Goal: Information Seeking & Learning: Understand process/instructions

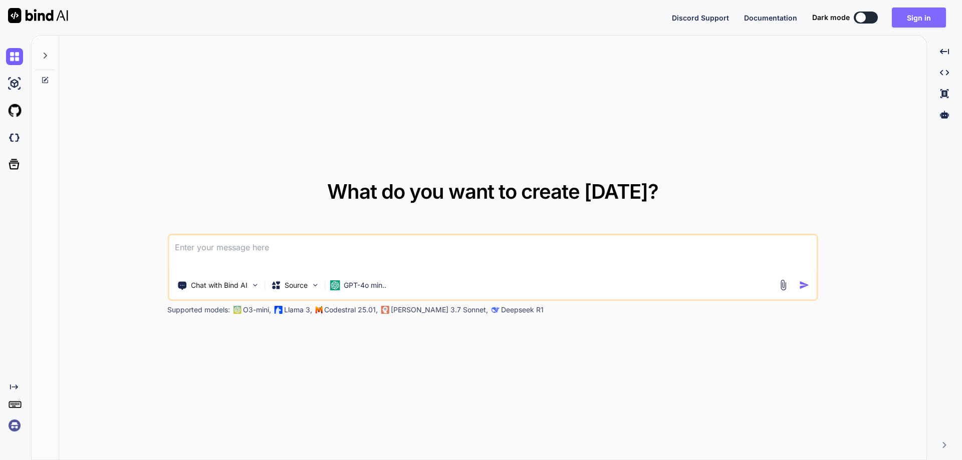
click at [906, 18] on button "Sign in" at bounding box center [918, 18] width 54 height 20
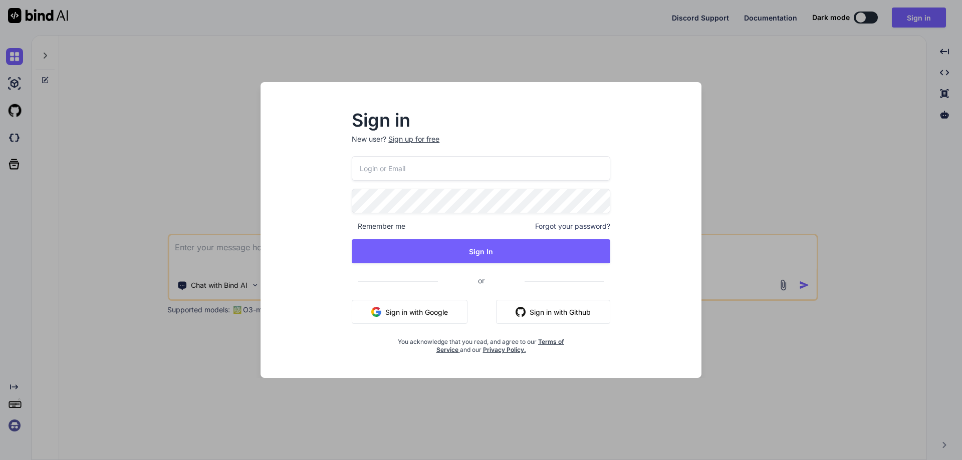
click at [409, 171] on input "email" at bounding box center [481, 168] width 258 height 25
paste input "[EMAIL_ADDRESS][DOMAIN_NAME]"
type input "[EMAIL_ADDRESS][DOMAIN_NAME]"
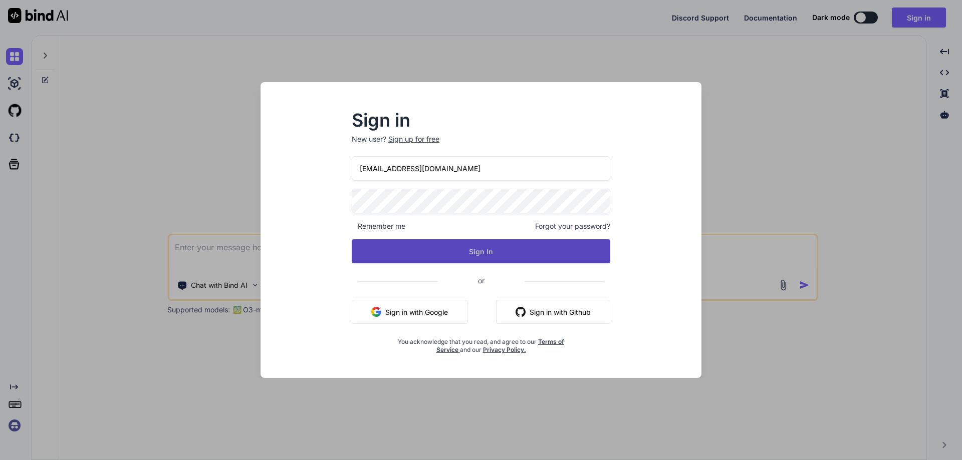
click at [482, 256] on button "Sign In" at bounding box center [481, 251] width 258 height 24
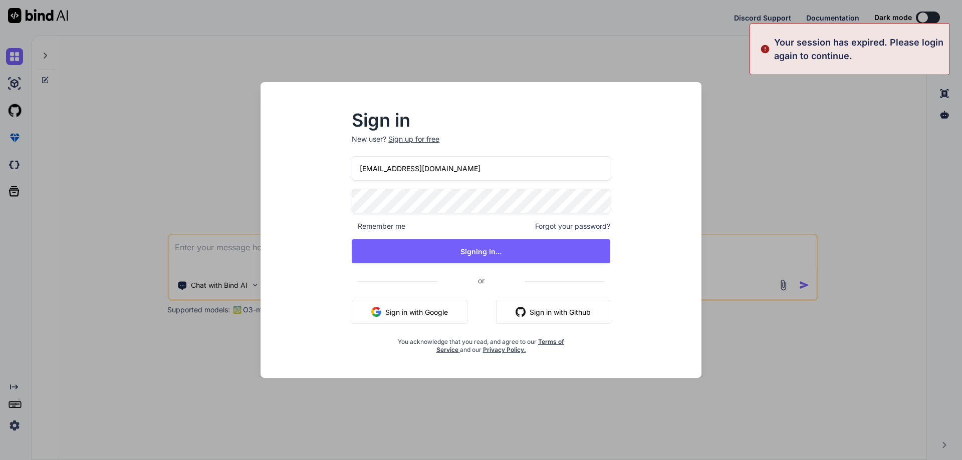
type textarea "x"
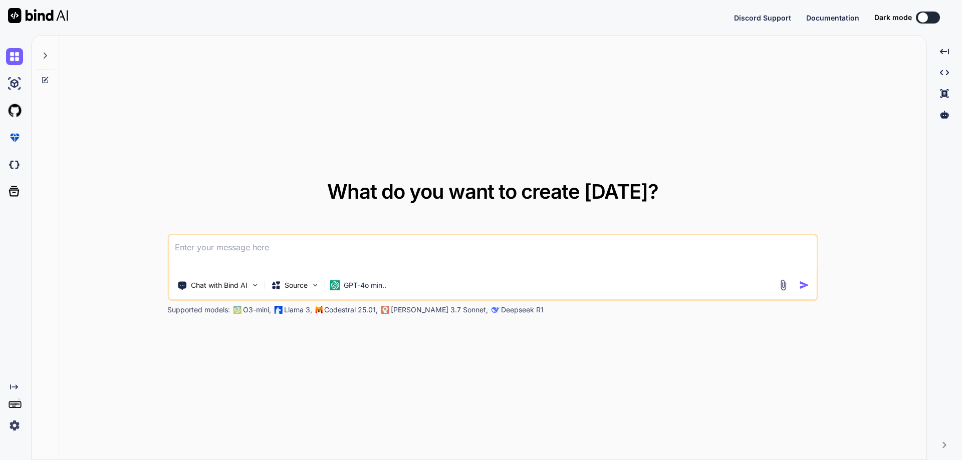
click at [396, 251] on textarea at bounding box center [493, 253] width 648 height 37
type textarea "x"
click at [310, 249] on textarea at bounding box center [493, 253] width 648 height 37
type textarea "H"
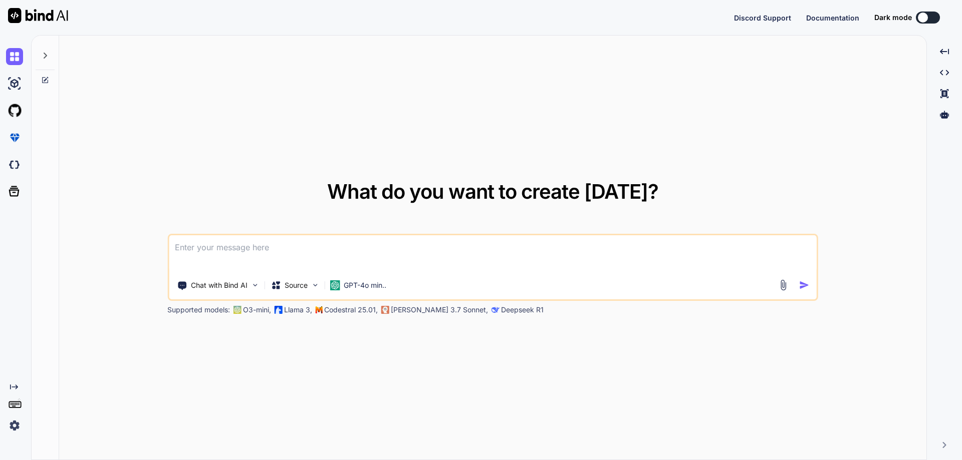
type textarea "x"
type textarea "Ho"
type textarea "x"
type textarea "Ho"
type textarea "x"
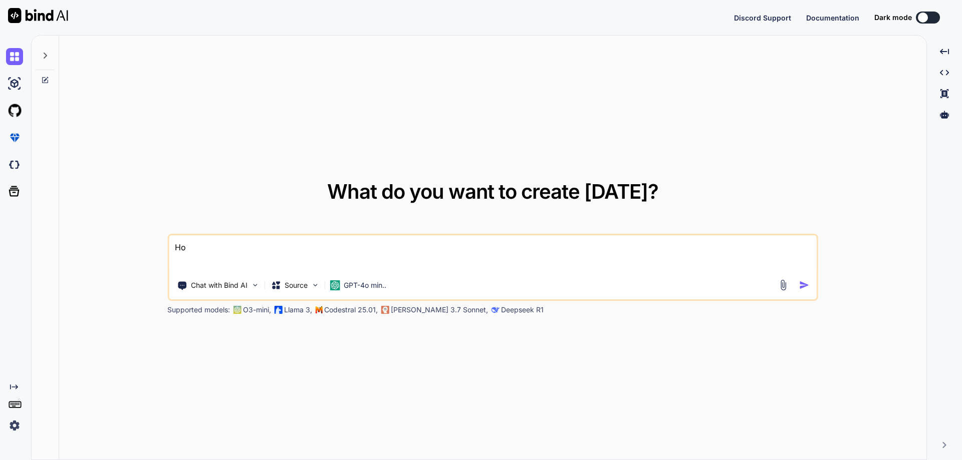
type textarea "Ho"
type textarea "x"
type textarea "How"
type textarea "x"
type textarea "How"
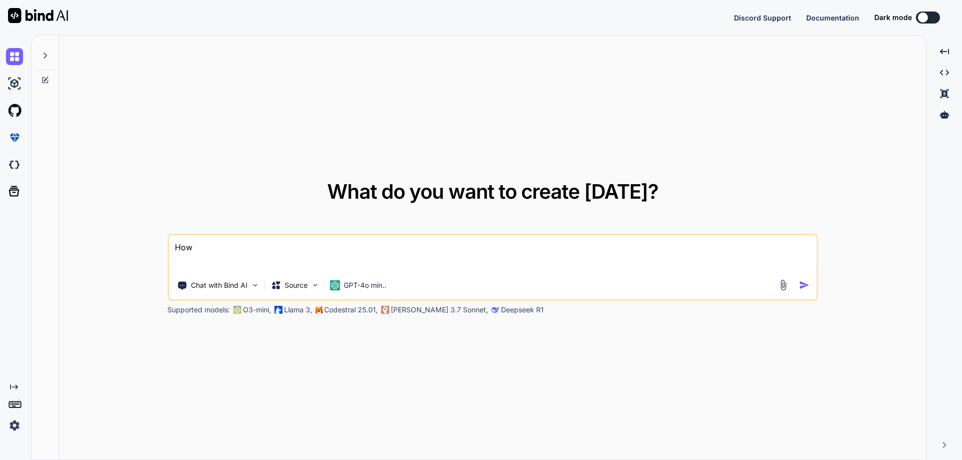
type textarea "x"
type textarea "How t"
type textarea "x"
type textarea "How to"
type textarea "x"
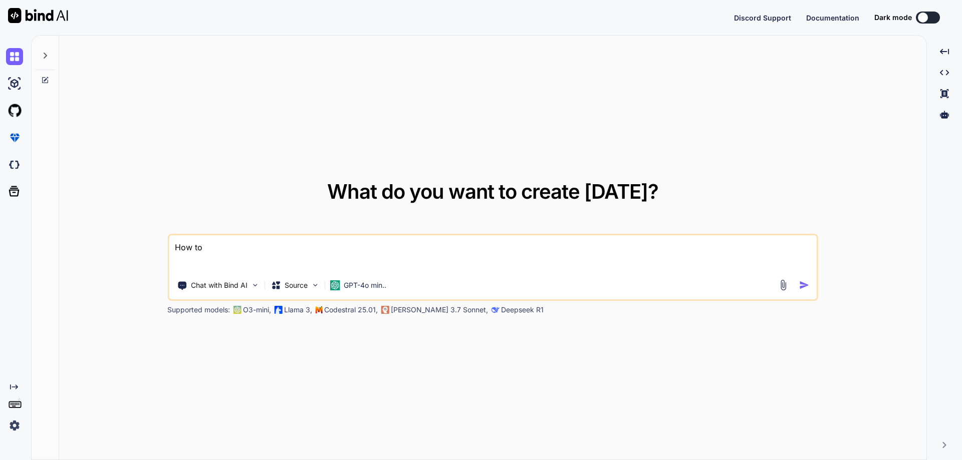
type textarea "How to"
type textarea "x"
type textarea "How to g"
type textarea "x"
type textarea "How to ge"
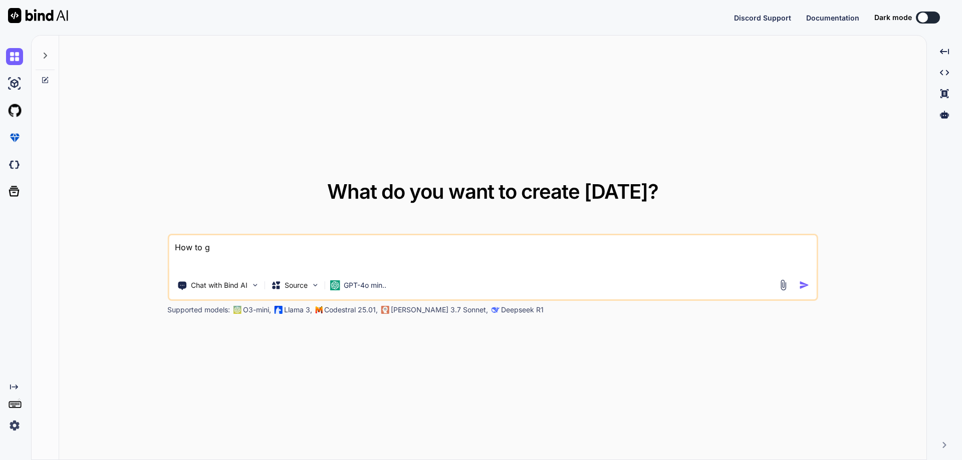
type textarea "x"
type textarea "How to get"
type textarea "x"
type textarea "How to get"
type textarea "x"
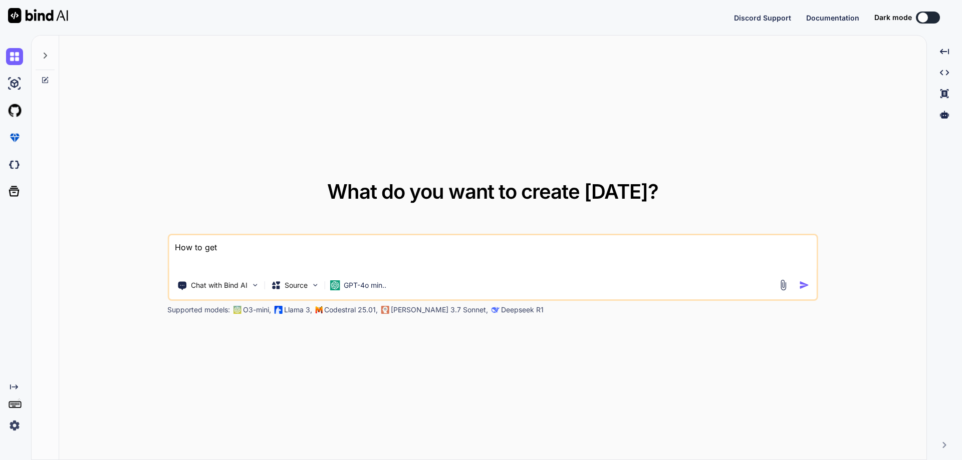
type textarea "How to get p"
type textarea "x"
type textarea "How to get pu"
type textarea "x"
type textarea "How to get pub"
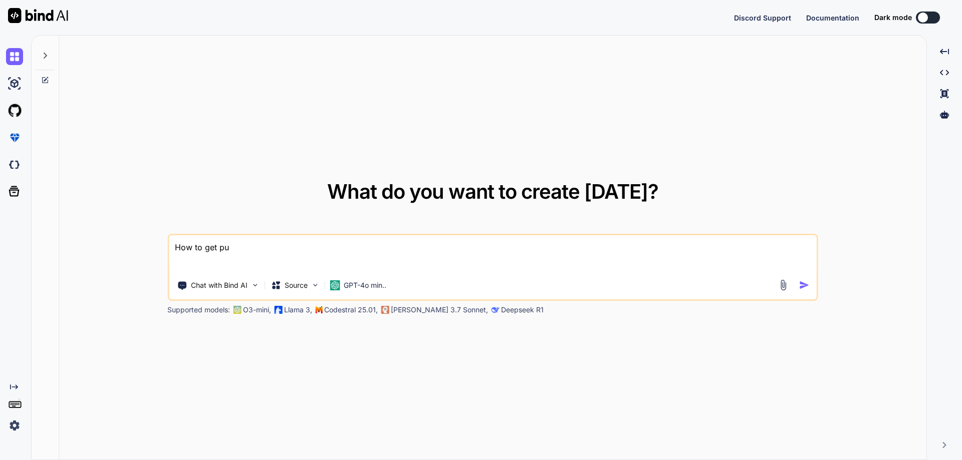
type textarea "x"
type textarea "How to get publ"
type textarea "x"
type textarea "How to get publi"
type textarea "x"
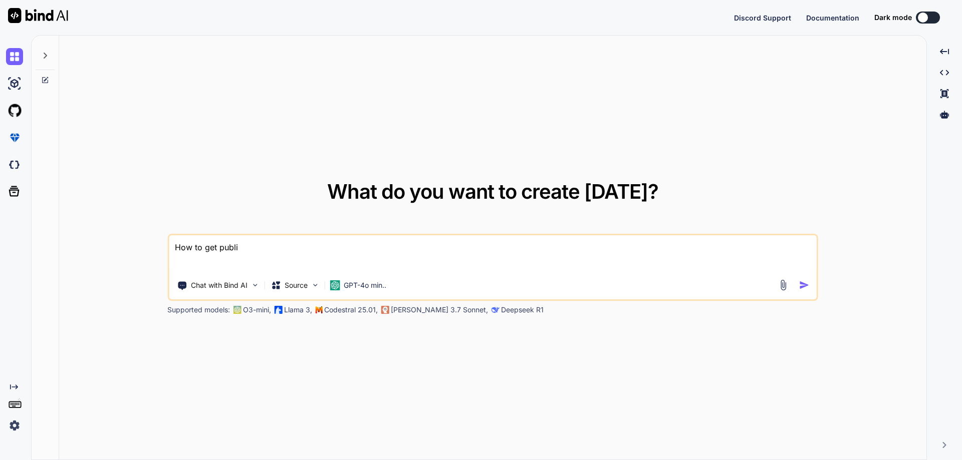
type textarea "How to get public"
type textarea "x"
type textarea "How to get public"
type textarea "x"
type textarea "How to get public t"
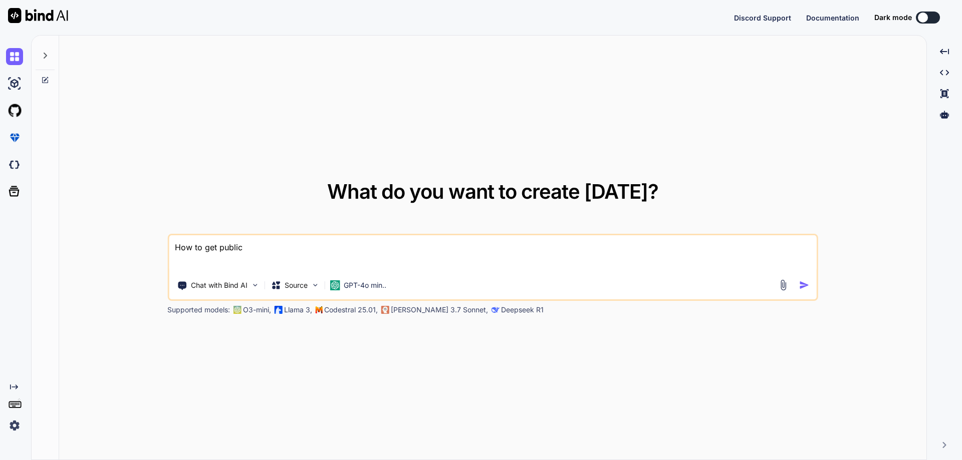
type textarea "x"
type textarea "How to get public to"
type textarea "x"
type textarea "How to get public tok"
type textarea "x"
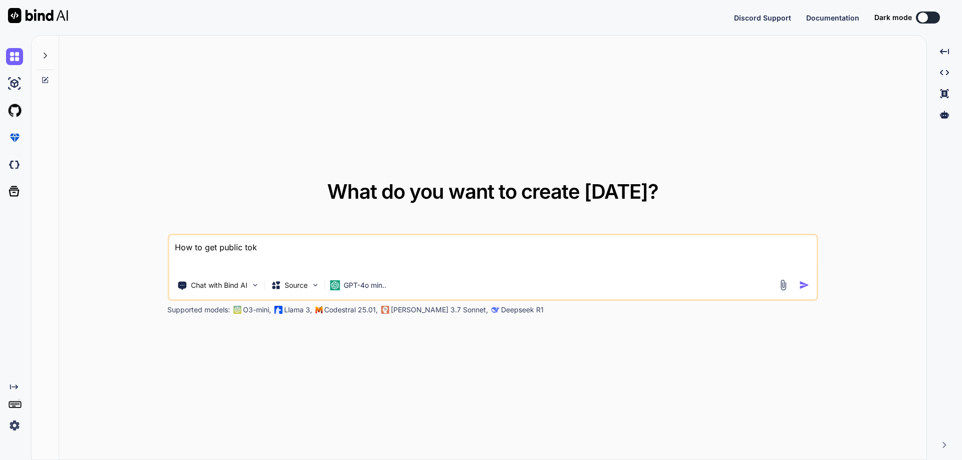
type textarea "How to get public to"
type textarea "x"
type textarea "How to get public t"
type textarea "x"
type textarea "How to get public"
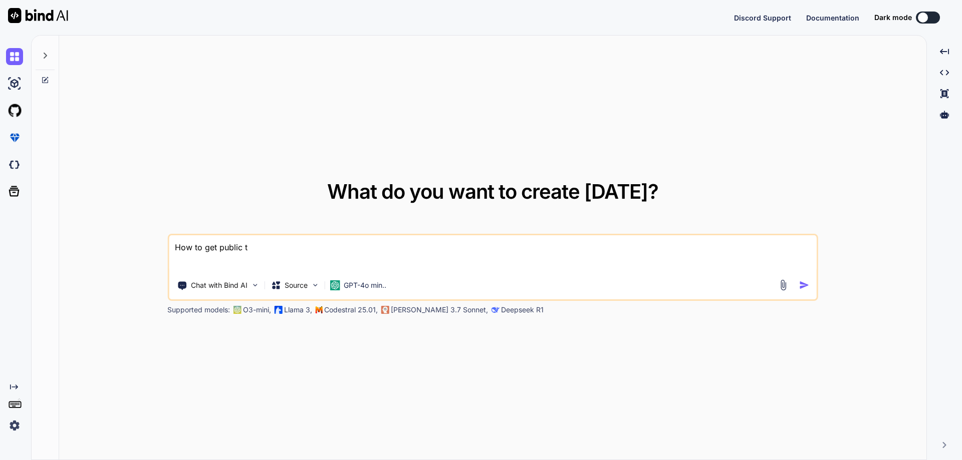
type textarea "x"
type textarea "How to get public"
type textarea "x"
type textarea "How to get public_"
type textarea "x"
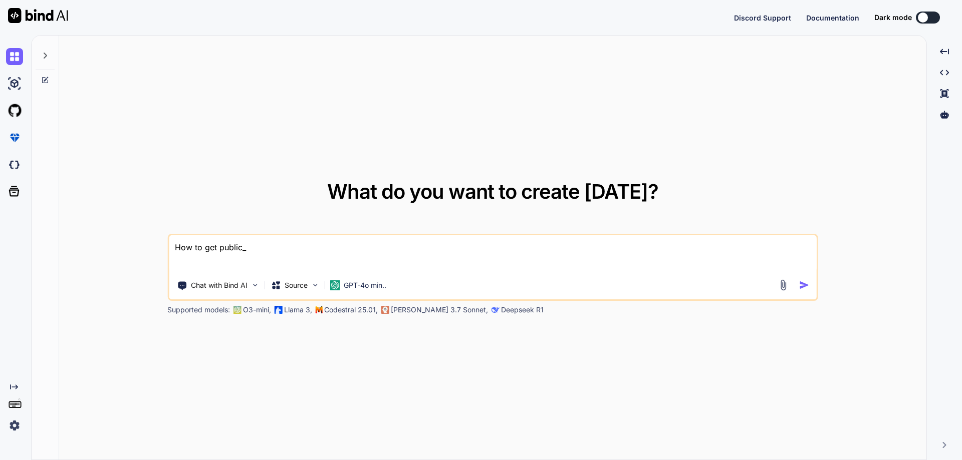
type textarea "How to get public_t"
type textarea "x"
type textarea "How to get public_to"
type textarea "x"
type textarea "How to get public_tok"
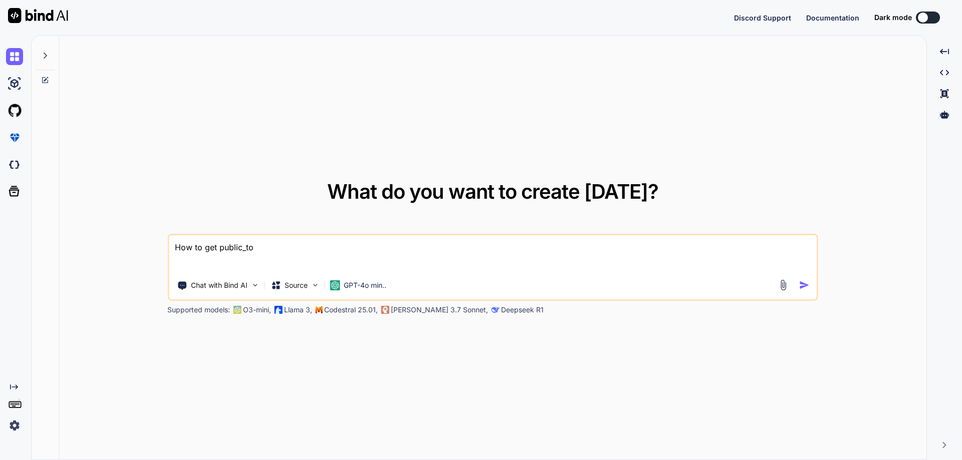
type textarea "x"
type textarea "How to get public_toke"
type textarea "x"
type textarea "How to get public_token"
type textarea "x"
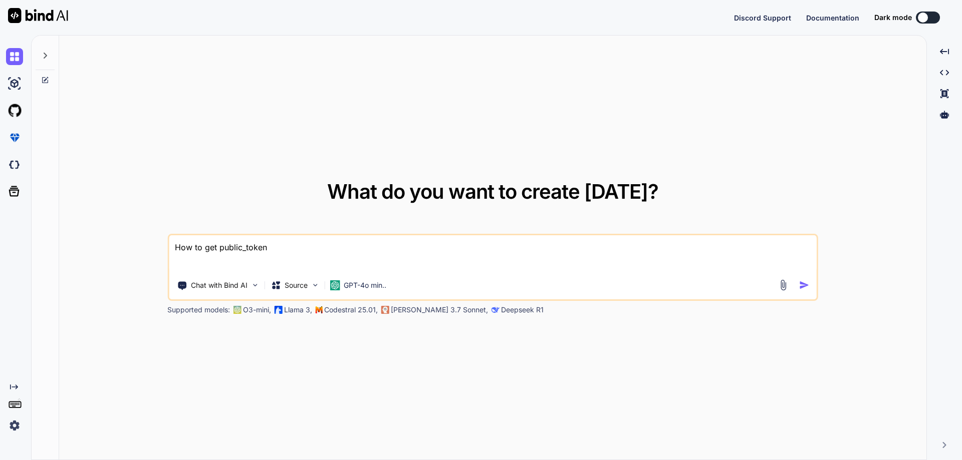
type textarea "How to get public_token"
type textarea "x"
type textarea "How to get public_token f"
type textarea "x"
type textarea "How to get public_token fr"
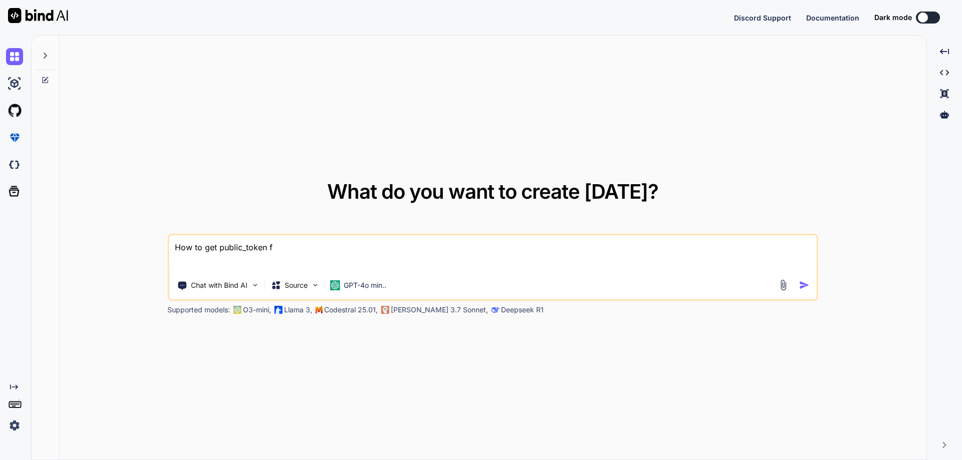
type textarea "x"
type textarea "How to get public_token fro"
type textarea "x"
type textarea "How to get public_token from"
type textarea "x"
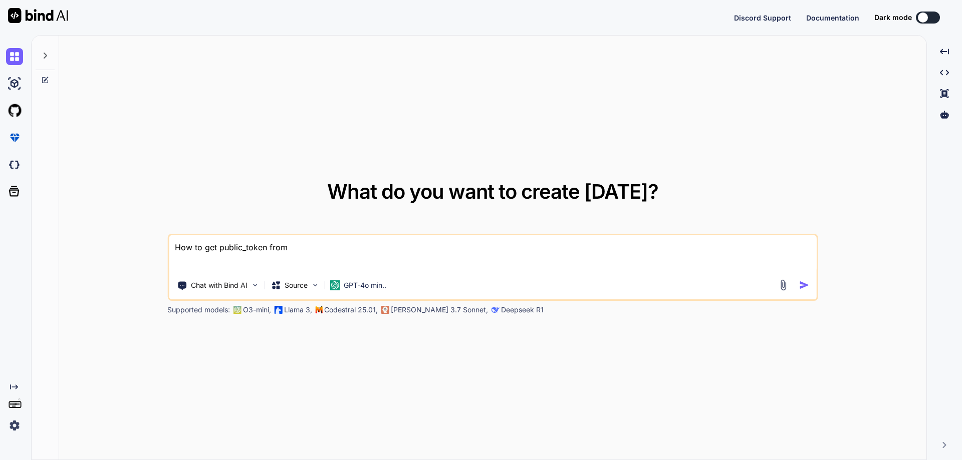
type textarea "How to get public_token from"
type textarea "x"
type textarea "How to get public_token from t"
type textarea "x"
type textarea "How to get public_token from th"
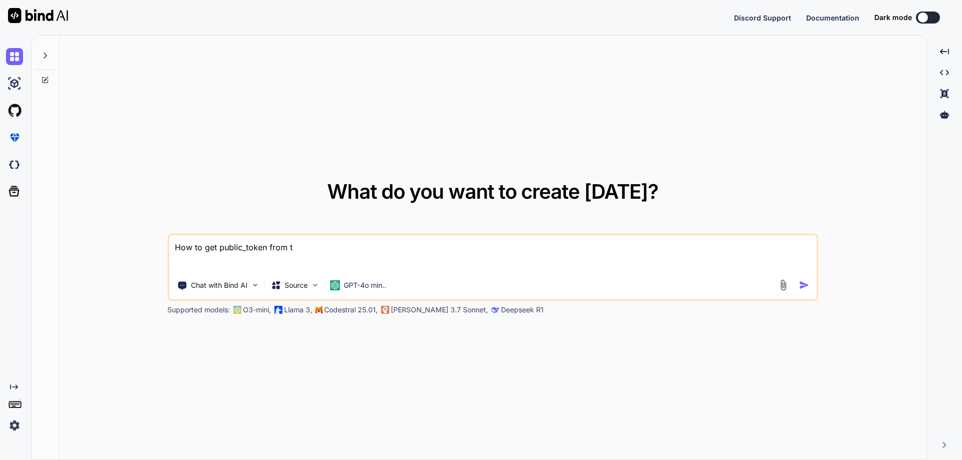
type textarea "x"
type textarea "How to get public_token from the"
type textarea "x"
type textarea "How to get public_token from the"
type textarea "x"
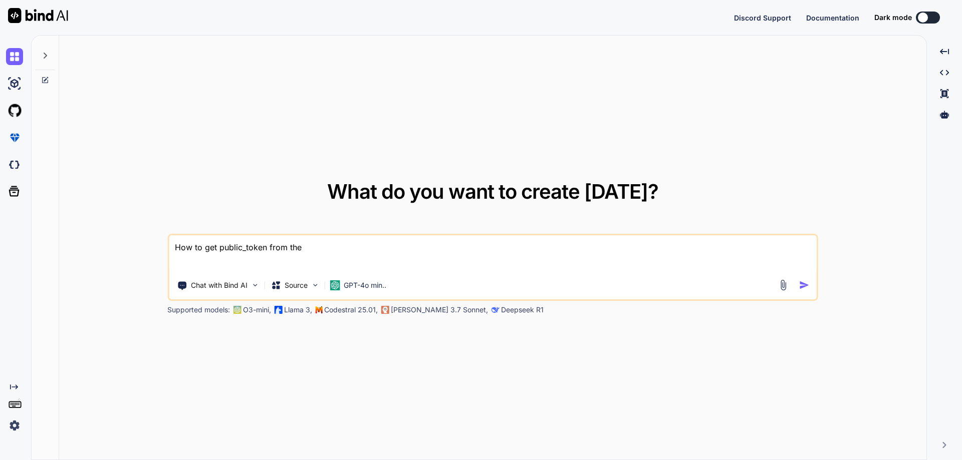
paste textarea "index.html?public_token=ldhgoieruytnlnblkfn54654gd654d6g4d6g"
type textarea "How to get public_token from the index.html?public_token=ldhgoieruytnlnblkfn546…"
type textarea "x"
type textarea "How to get public_token from the index.html?public_token=ldhgoieruytnlnblkfn546…"
type textarea "x"
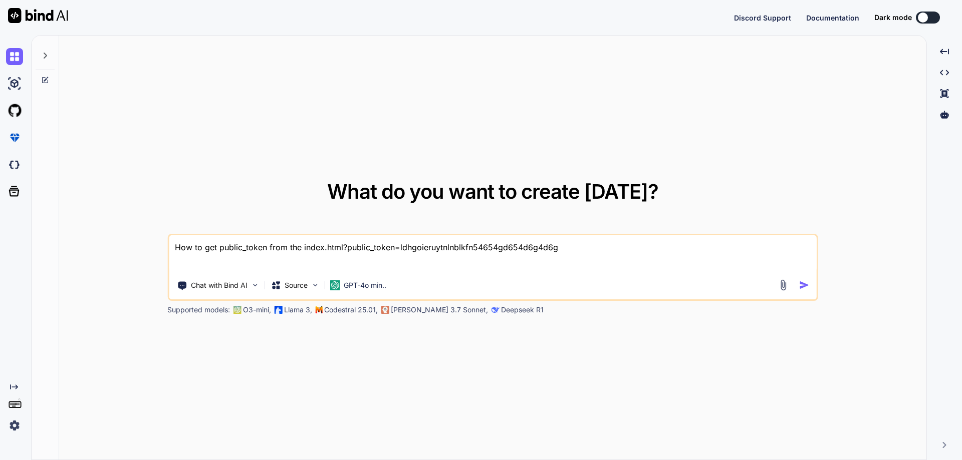
type textarea "How to get public_token from the index.html?public_token=ldhgoieruytnlnblkfn546…"
type textarea "x"
type textarea "How to get public_token from the index.html?public_token=ldhgoieruytnlnblkfn546…"
type textarea "x"
type textarea "How to get public_token from the index.html?public_token=ldhgoieruytnlnblkfn546…"
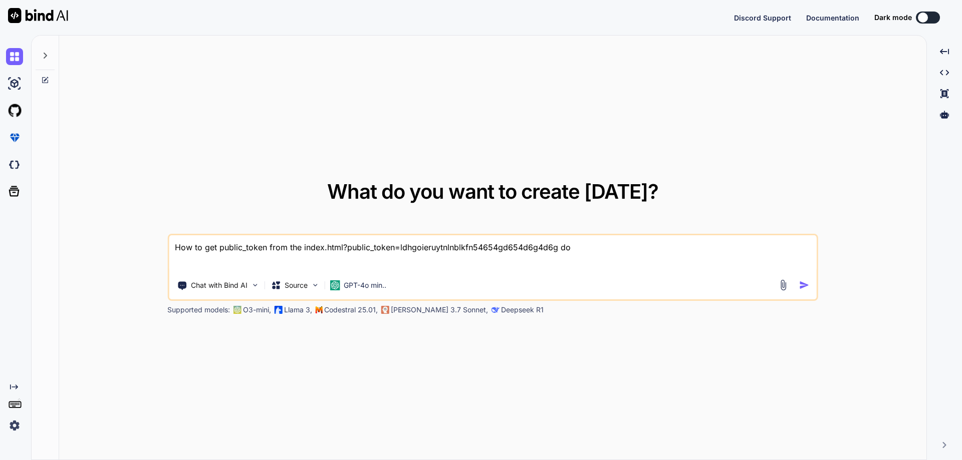
type textarea "x"
type textarea "How to get public_token from the index.html?public_token=ldhgoieruytnlnblkfn546…"
type textarea "x"
type textarea "How to get public_token from the index.html?public_token=ldhgoieruytnlnblkfn546…"
type textarea "x"
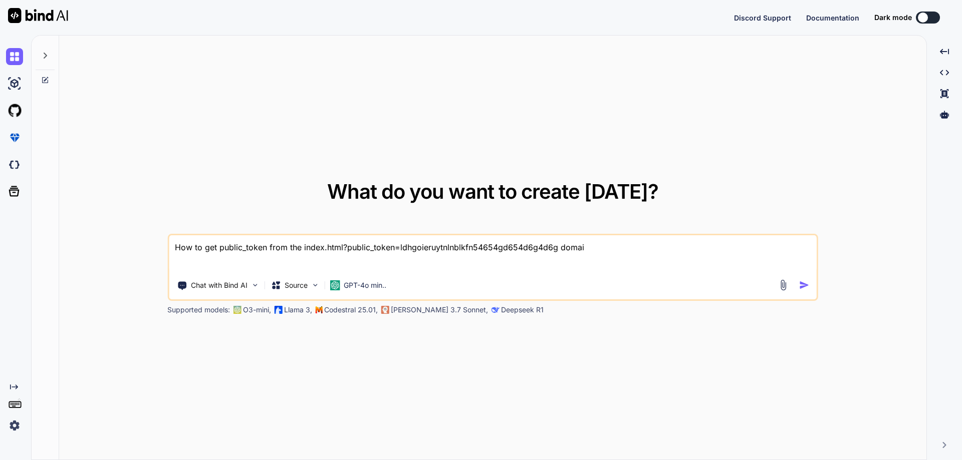
type textarea "How to get public_token from the index.html?public_token=ldhgoieruytnlnblkfn546…"
type textarea "x"
type textarea "How to get public_token from the index.html?public_token=ldhgoieruytnlnblkfn546…"
type textarea "x"
type textarea "How to get public_token from the index.html?public_token=ldhgoieruytnlnblkfn546…"
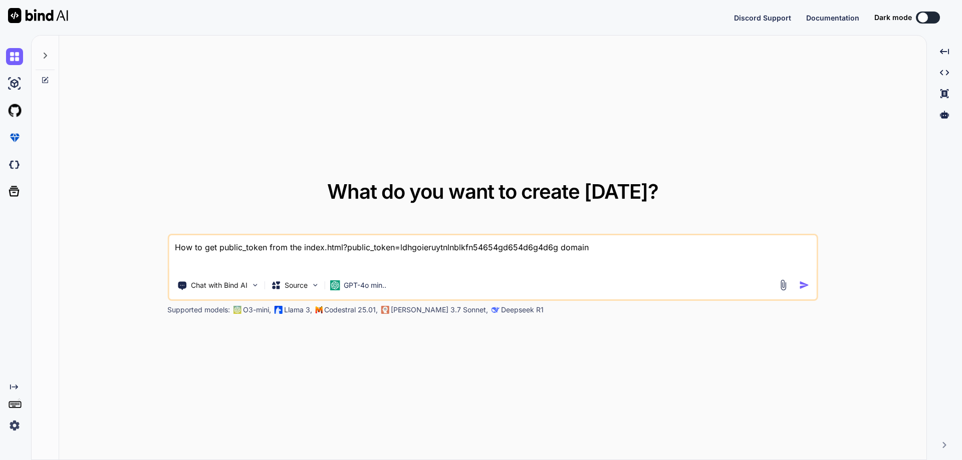
type textarea "x"
type textarea "How to get public_token from the index.html?public_token=ldhgoieruytnlnblkfn546…"
type textarea "x"
type textarea "How to get public_token from the index.html?public_token=ldhgoieruytnlnblkfn546…"
type textarea "x"
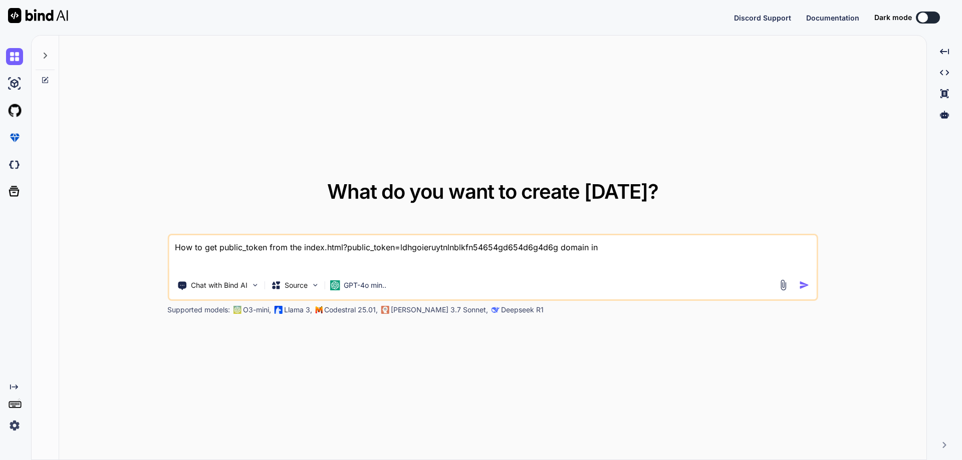
type textarea "How to get public_token from the index.html?public_token=ldhgoieruytnlnblkfn546…"
type textarea "x"
type textarea "How to get public_token from the index.html?public_token=ldhgoieruytnlnblkfn546…"
type textarea "x"
type textarea "How to get public_token from the index.html?public_token=ldhgoieruytnlnblkfn546…"
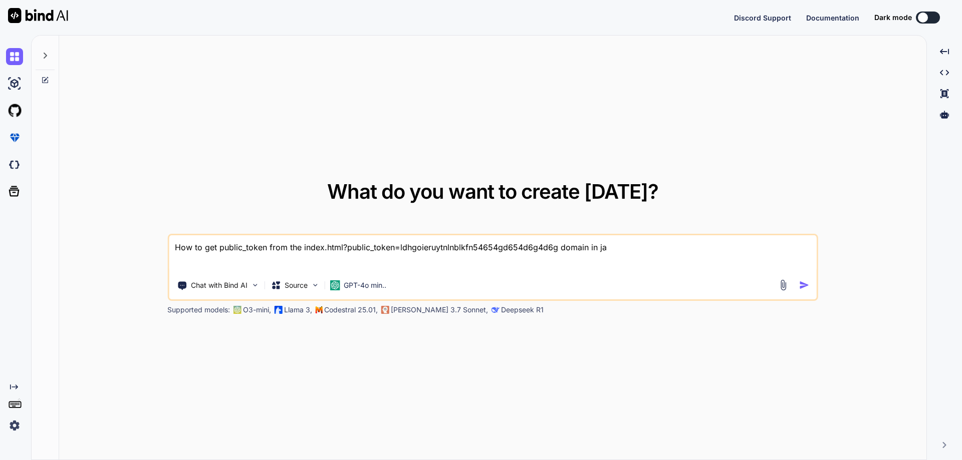
type textarea "x"
type textarea "How to get public_token from the index.html?public_token=ldhgoieruytnlnblkfn546…"
type textarea "x"
type textarea "How to get public_token from the index.html?public_token=ldhgoieruytnlnblkfn546…"
type textarea "x"
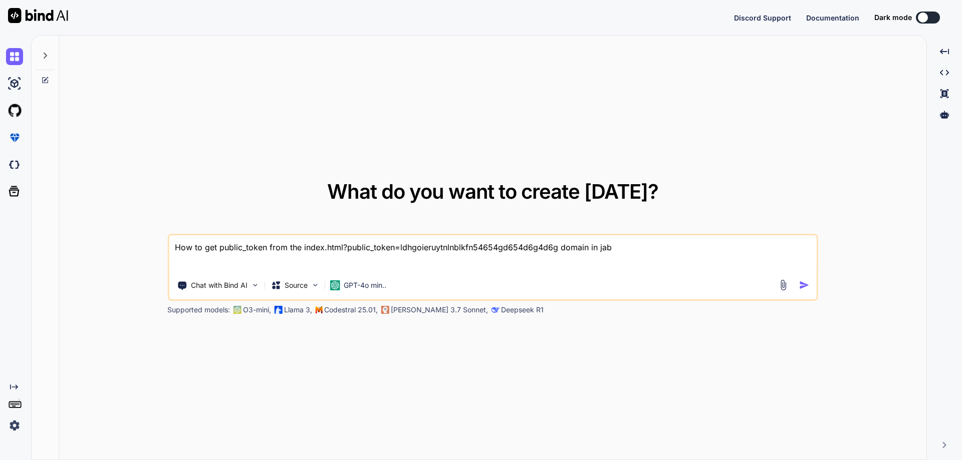
type textarea "How to get public_token from the index.html?public_token=ldhgoieruytnlnblkfn546…"
type textarea "x"
type textarea "How to get public_token from the index.html?public_token=ldhgoieruytnlnblkfn546…"
type textarea "x"
type textarea "How to get public_token from the index.html?public_token=ldhgoieruytnlnblkfn546…"
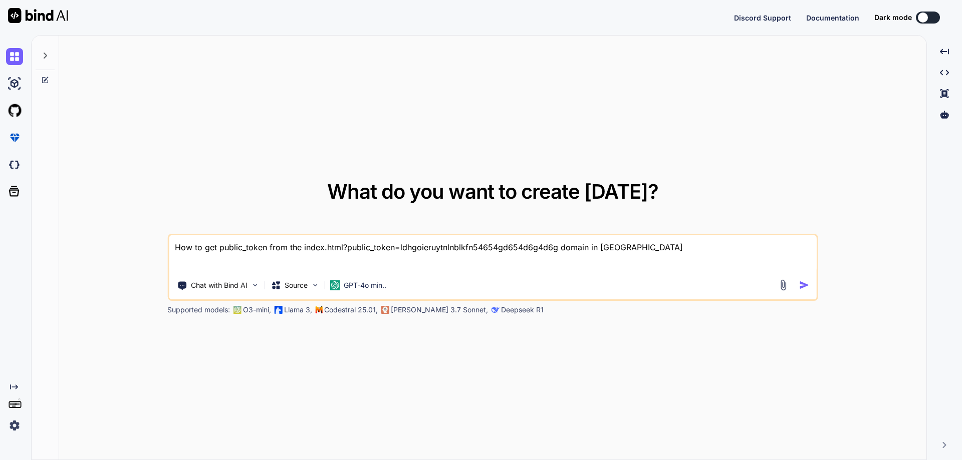
type textarea "x"
type textarea "How to get public_token from the index.html?public_token=ldhgoieruytnlnblkfn546…"
type textarea "x"
type textarea "How to get public_token from the index.html?public_token=ldhgoieruytnlnblkfn546…"
type textarea "x"
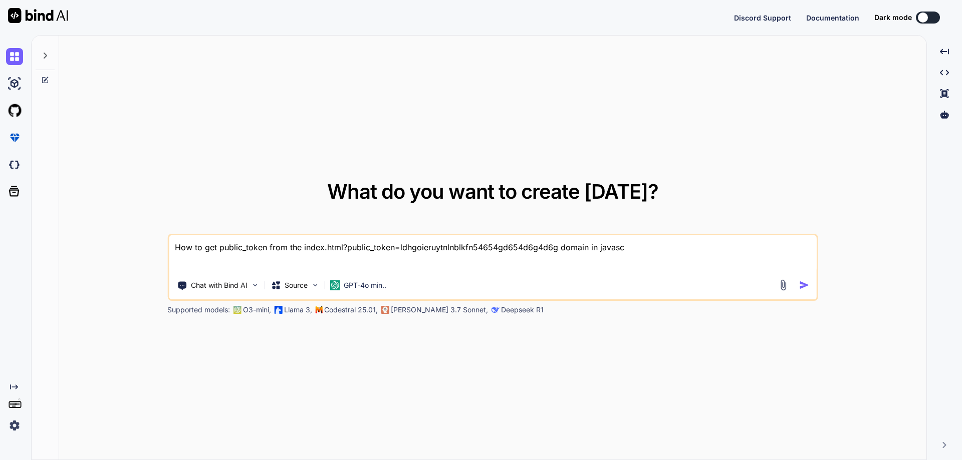
type textarea "How to get public_token from the index.html?public_token=ldhgoieruytnlnblkfn546…"
type textarea "x"
type textarea "How to get public_token from the index.html?public_token=ldhgoieruytnlnblkfn546…"
type textarea "x"
type textarea "How to get public_token from the index.html?public_token=ldhgoieruytnlnblkfn546…"
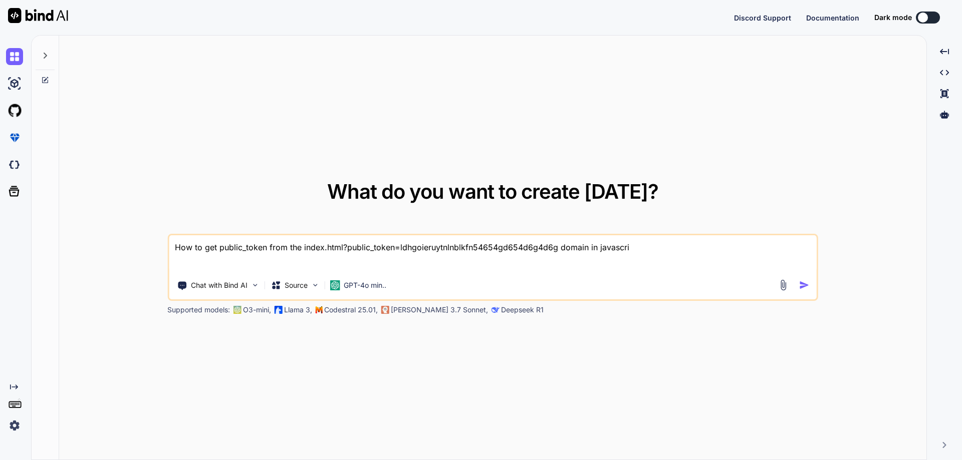
type textarea "x"
type textarea "How to get public_token from the index.html?public_token=ldhgoieruytnlnblkfn546…"
type textarea "x"
drag, startPoint x: 643, startPoint y: 252, endPoint x: 117, endPoint y: 251, distance: 525.8
click at [117, 251] on div "What do you want to create [DATE]? How to get public_token from the index.html?…" at bounding box center [492, 248] width 867 height 425
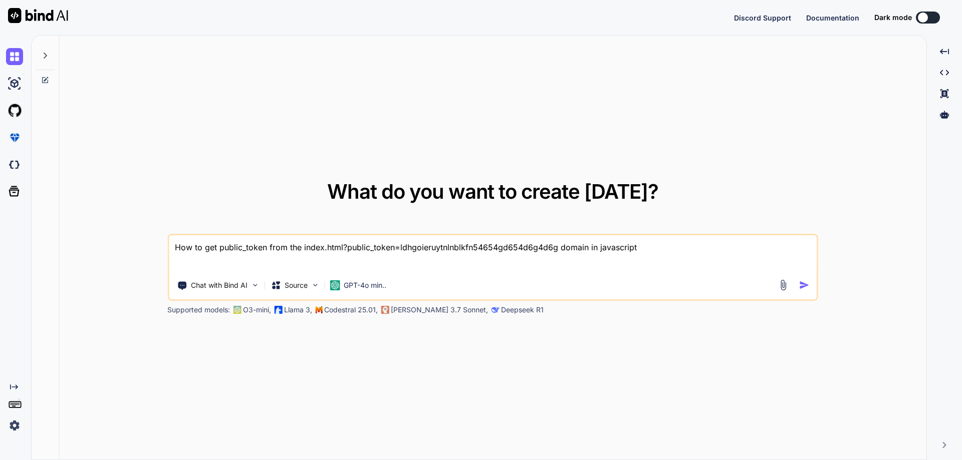
click at [641, 247] on textarea "How to get public_token from the index.html?public_token=ldhgoieruytnlnblkfn546…" at bounding box center [493, 253] width 648 height 37
type textarea "How to get public_token from the index.html?public_token=ldhgoieruytnlnblkfn546…"
type textarea "x"
type textarea "How to get public_token from the index.html?public_token=ldhgoieruytnlnblkfn546…"
click at [840, 68] on div "What do you want to create [DATE]? How to get public_token from the index.html?…" at bounding box center [492, 248] width 867 height 425
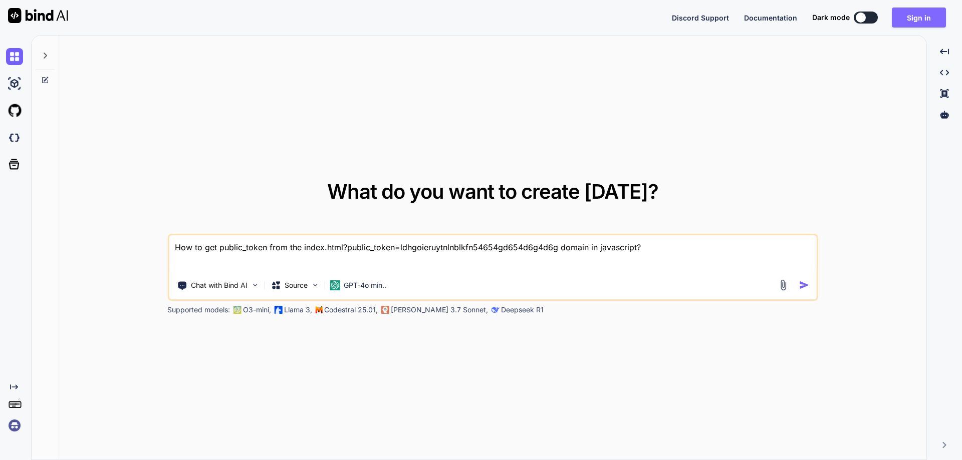
click at [917, 17] on button "Sign in" at bounding box center [918, 18] width 54 height 20
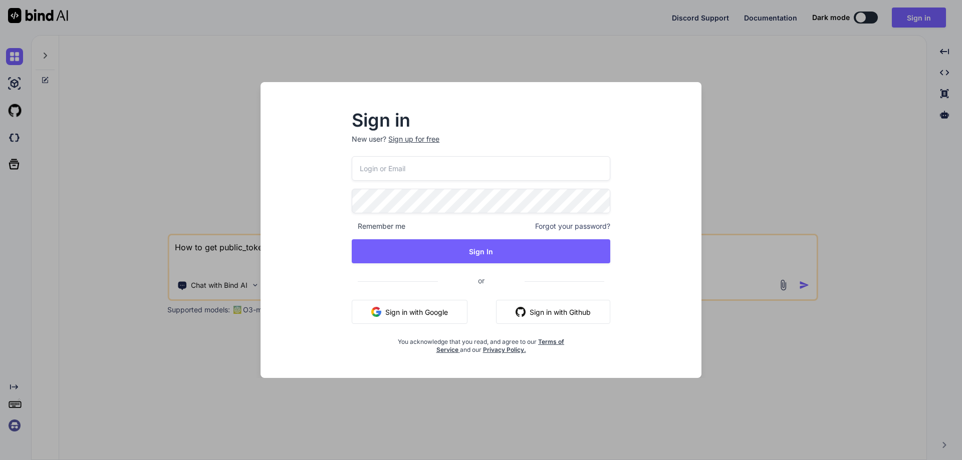
click at [441, 169] on input "email" at bounding box center [481, 168] width 258 height 25
paste input "[EMAIL_ADDRESS][DOMAIN_NAME]"
type input "[EMAIL_ADDRESS][DOMAIN_NAME]"
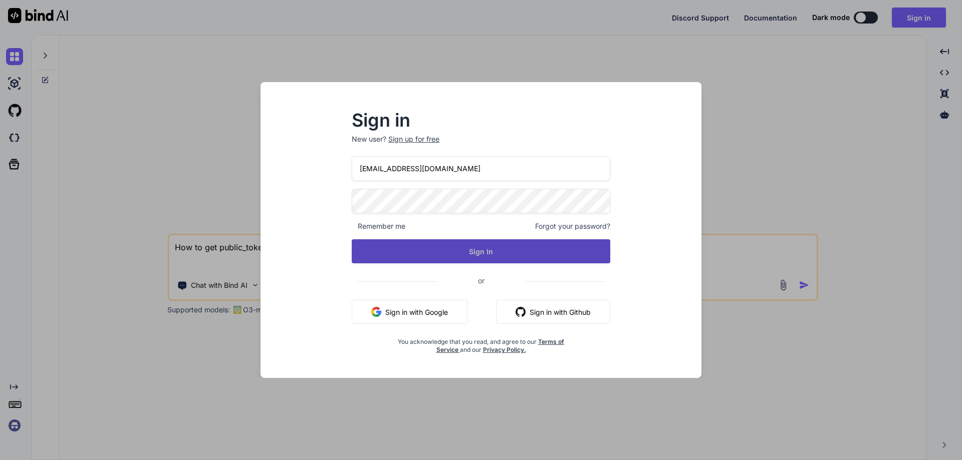
click at [511, 240] on button "Sign In" at bounding box center [481, 251] width 258 height 24
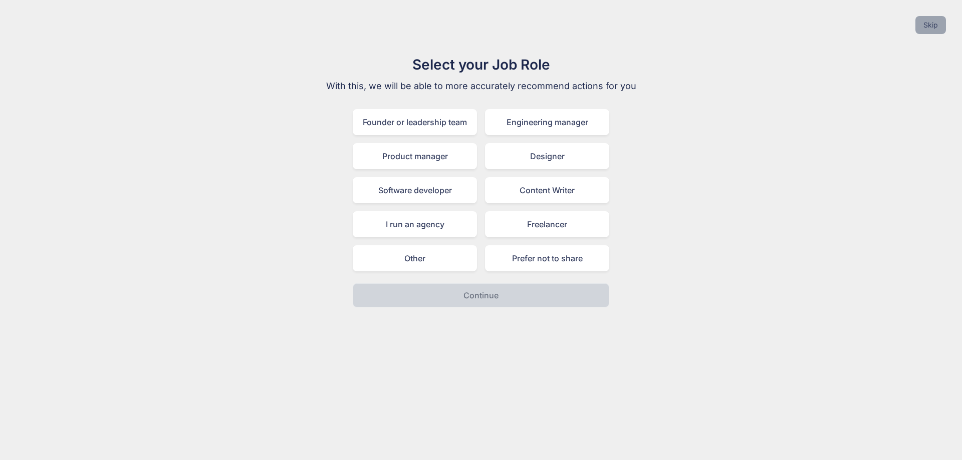
click at [936, 30] on button "Skip" at bounding box center [930, 25] width 31 height 18
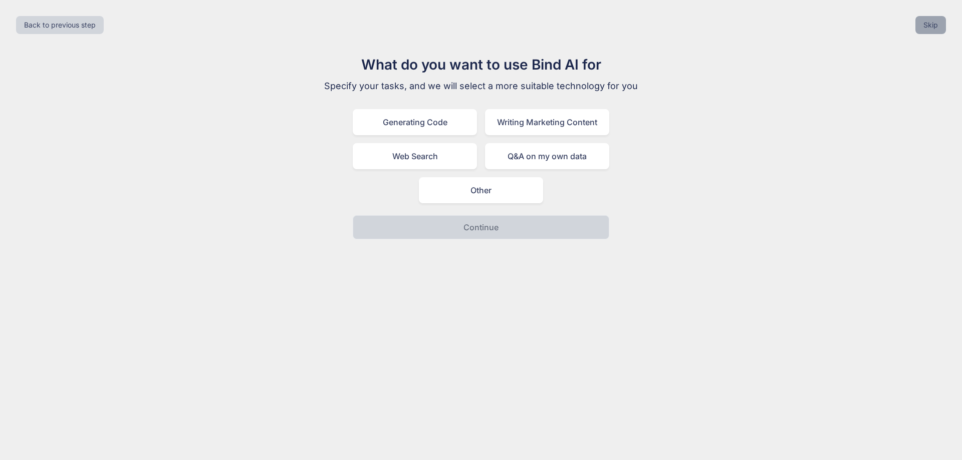
click at [930, 30] on button "Skip" at bounding box center [930, 25] width 31 height 18
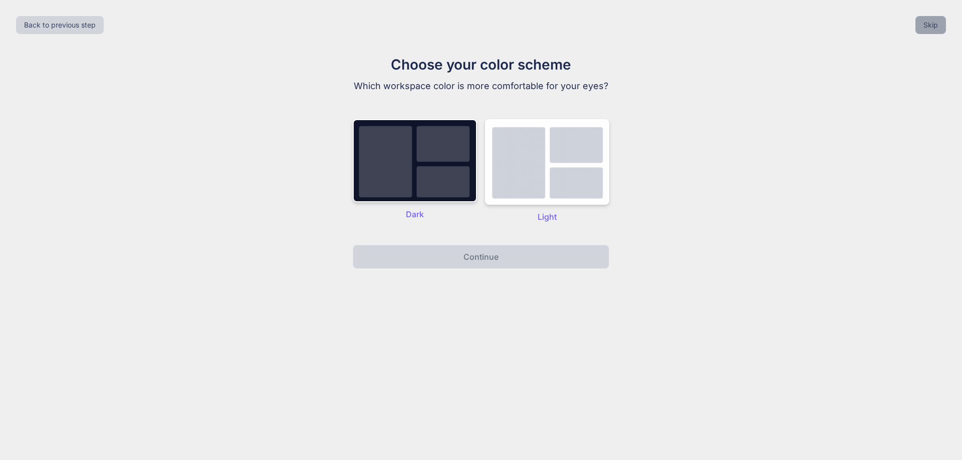
click at [930, 29] on button "Skip" at bounding box center [930, 25] width 31 height 18
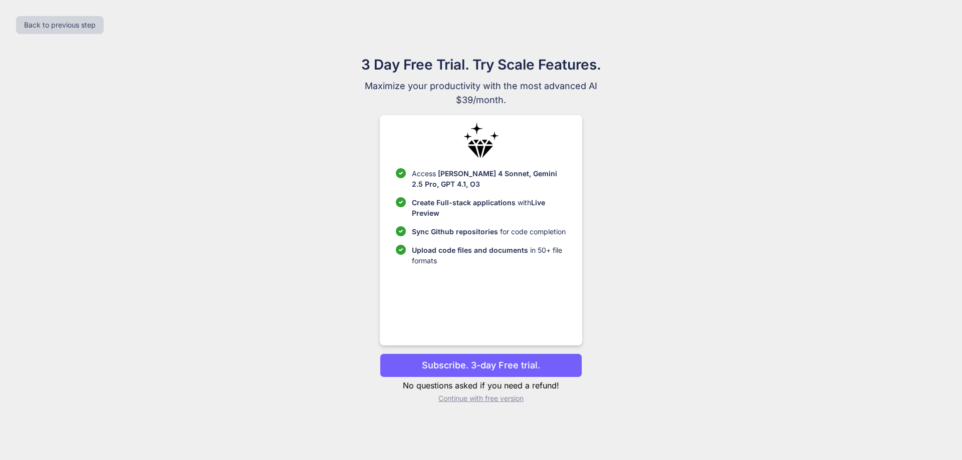
click at [463, 398] on p "Continue with free version" at bounding box center [481, 399] width 202 height 10
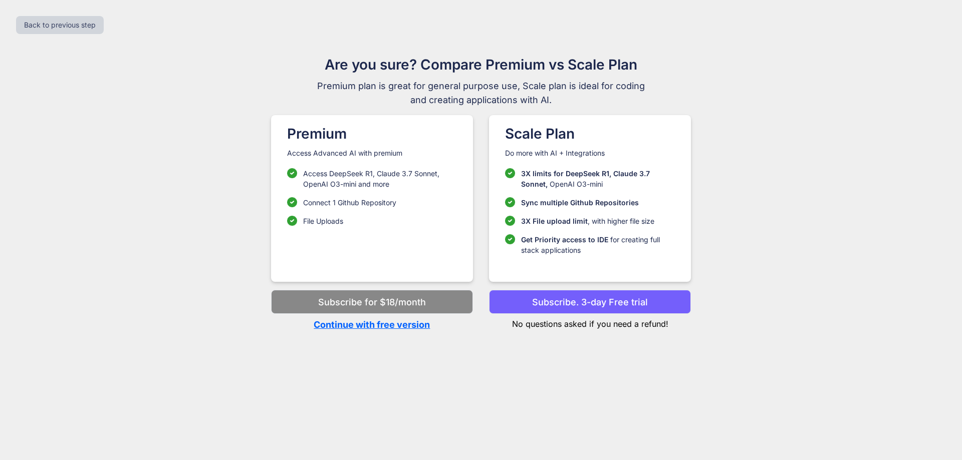
click at [389, 328] on p "Continue with free version" at bounding box center [372, 325] width 202 height 14
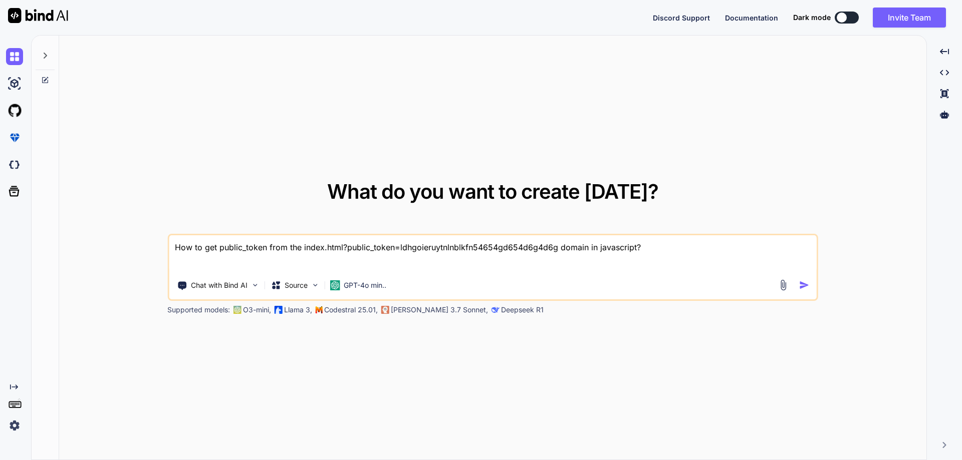
click at [658, 247] on textarea "How to get public_token from the index.html?public_token=ldhgoieruytnlnblkfn546…" at bounding box center [493, 253] width 648 height 37
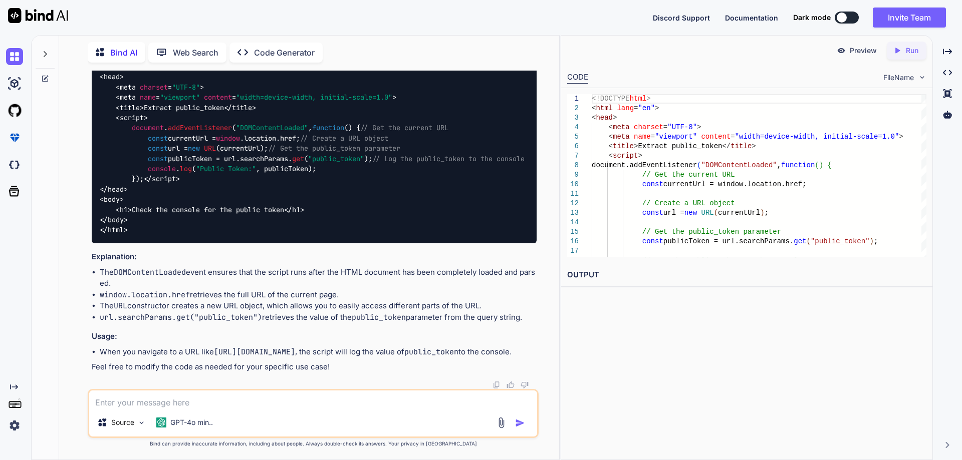
scroll to position [281, 0]
click at [279, 405] on textarea at bounding box center [313, 400] width 448 height 18
type textarea "x"
type textarea "c"
type textarea "x"
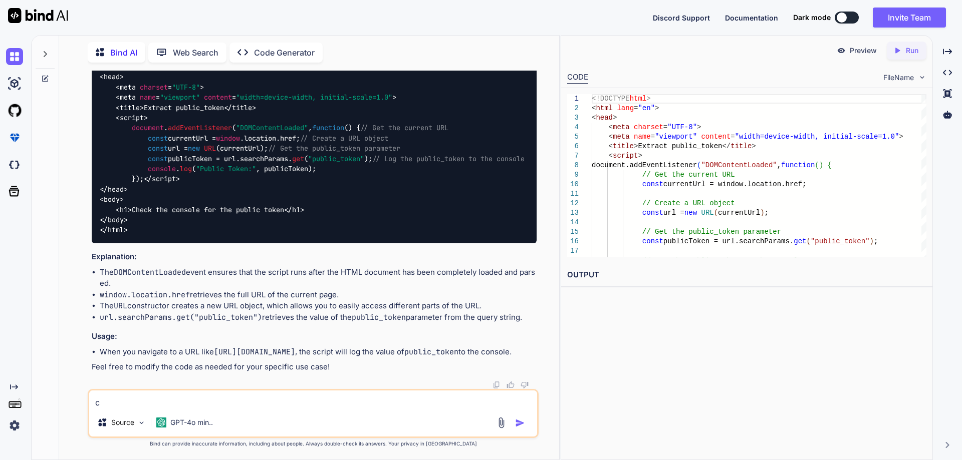
type textarea "ch"
type textarea "x"
type textarea "c"
type textarea "x"
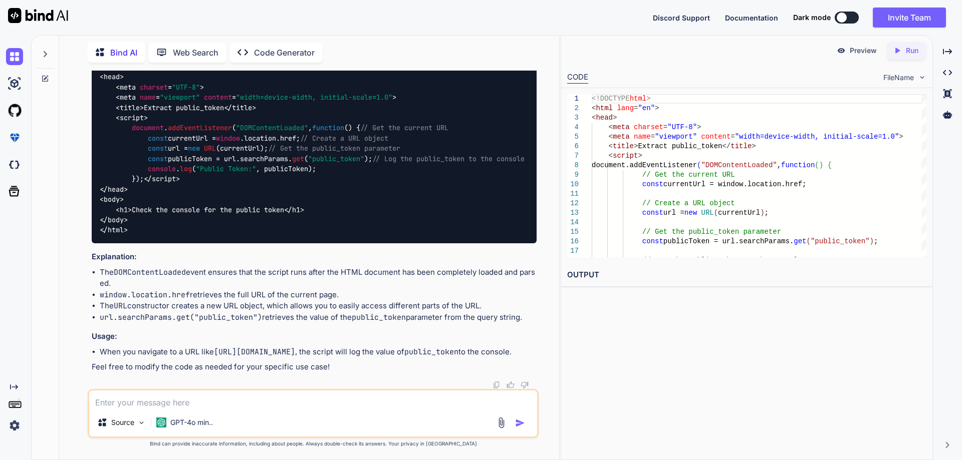
type textarea "o"
type textarea "x"
type textarea "on"
type textarea "x"
type textarea "on"
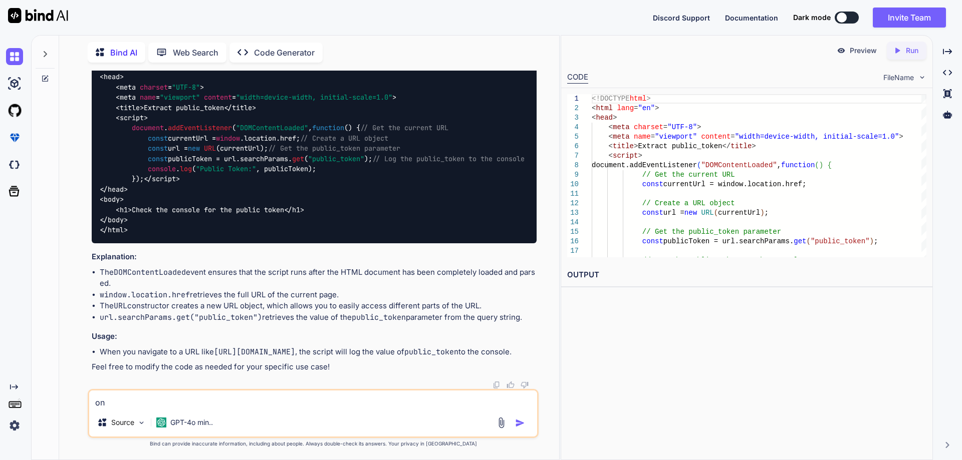
type textarea "x"
type textarea "on p"
type textarea "x"
type textarea "on pa"
type textarea "x"
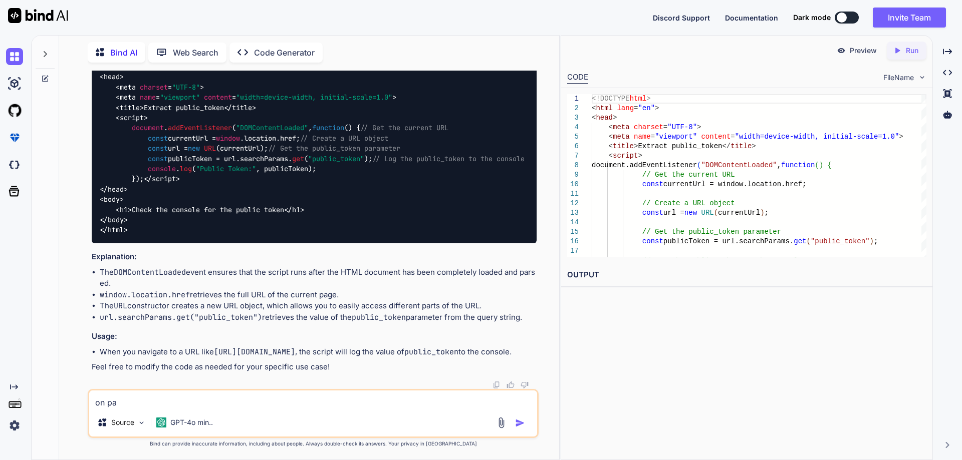
type textarea "on pag"
type textarea "x"
type textarea "on page"
type textarea "x"
type textarea "on page"
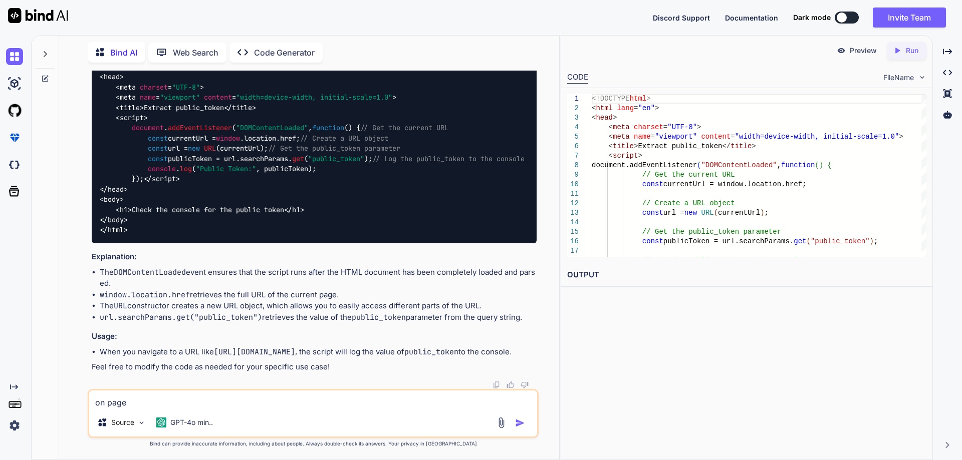
type textarea "x"
type textarea "on page l"
type textarea "x"
type textarea "on page lo"
type textarea "x"
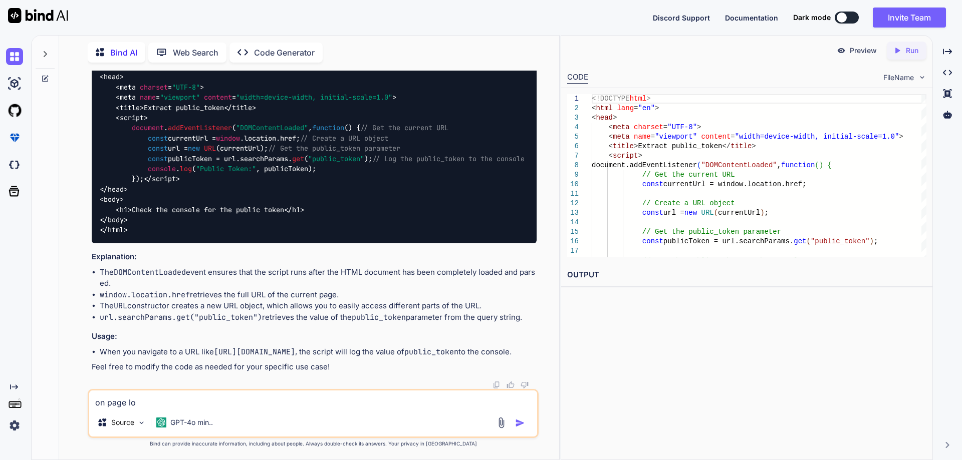
type textarea "on page loa"
type textarea "x"
type textarea "on page load"
type textarea "x"
type textarea "on page load"
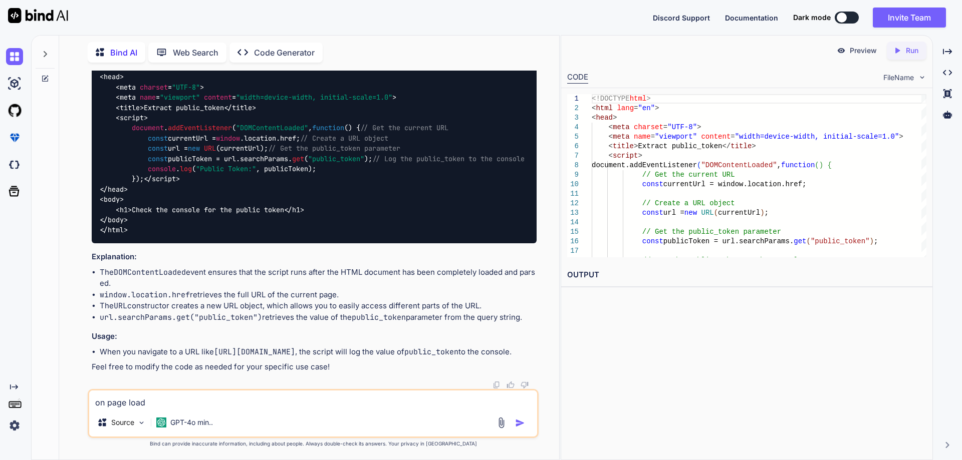
type textarea "x"
type textarea "on page load c"
type textarea "x"
type textarea "on page load ch"
type textarea "x"
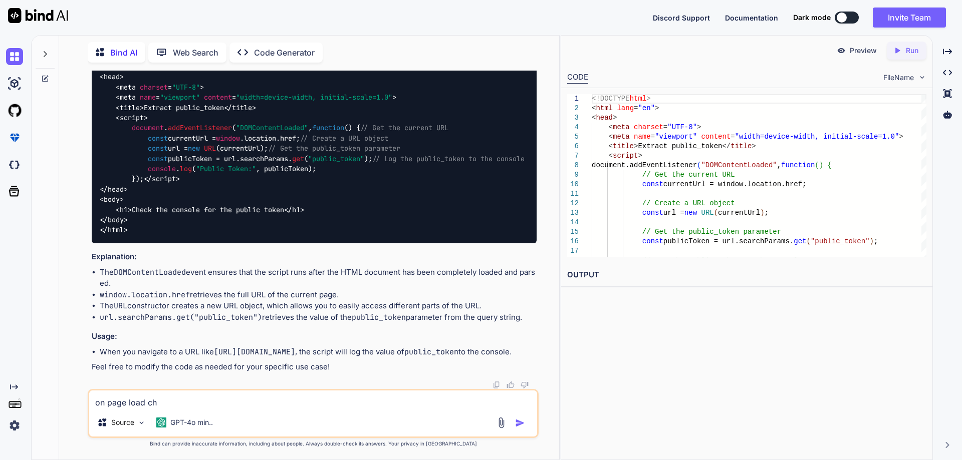
type textarea "on page load che"
type textarea "x"
type textarea "on page load chec"
type textarea "x"
type textarea "on page load check"
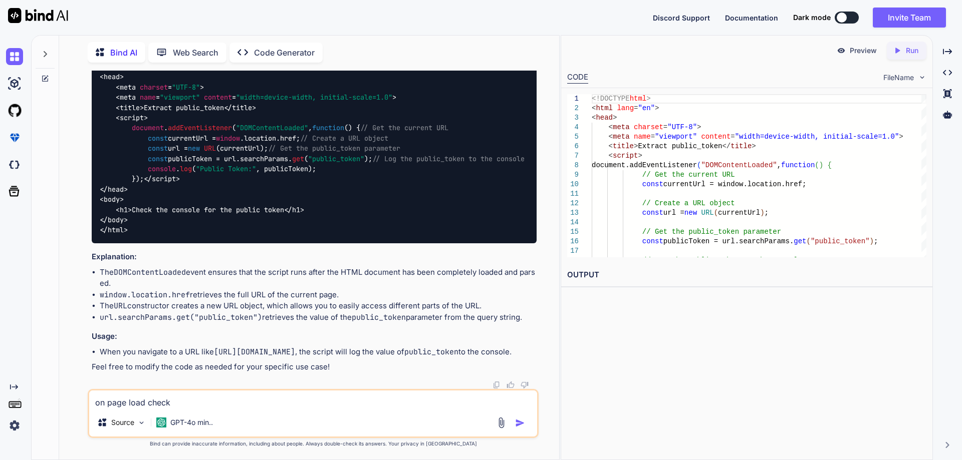
type textarea "x"
type textarea "on page load check"
type textarea "x"
type textarea "on page load check i"
type textarea "x"
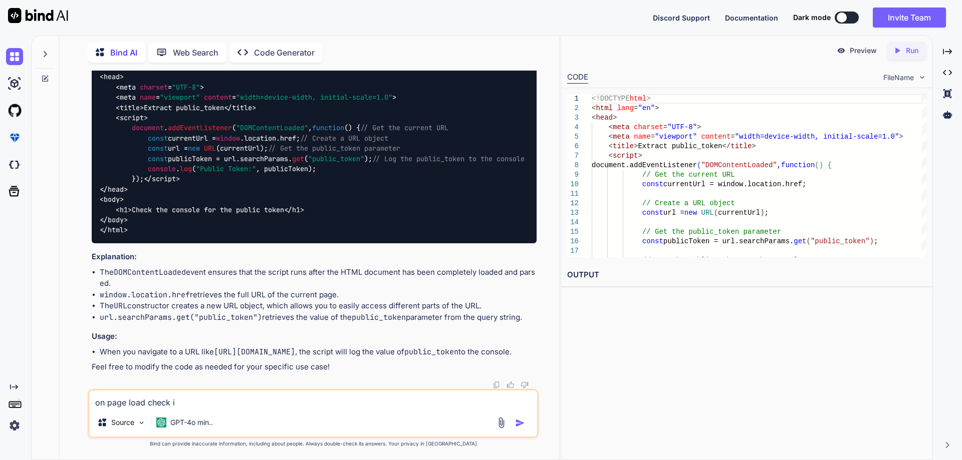
type textarea "on page load check if"
type textarea "x"
type textarea "on page load check if"
type textarea "x"
type textarea "on page load check if ""
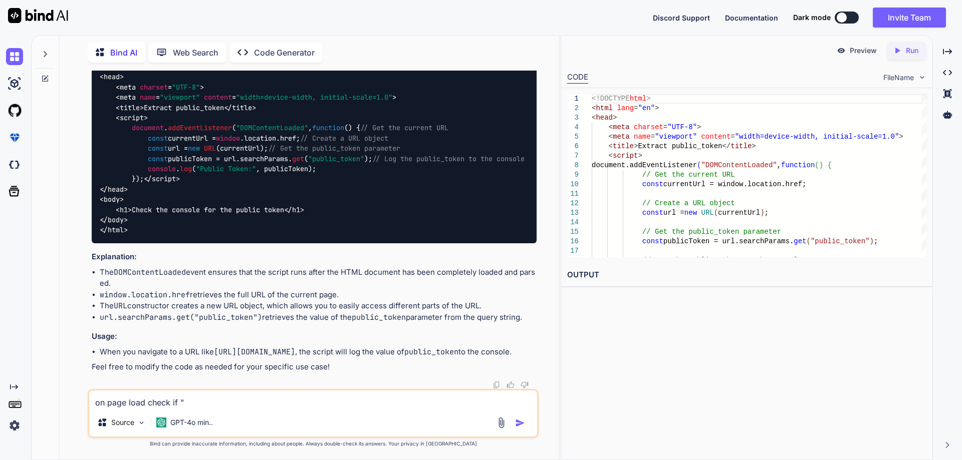
type textarea "x"
type textarea "on page load check if """
type textarea "x"
type textarea "on page load check if "chetuk8860@yopmail.com""
type textarea "x"
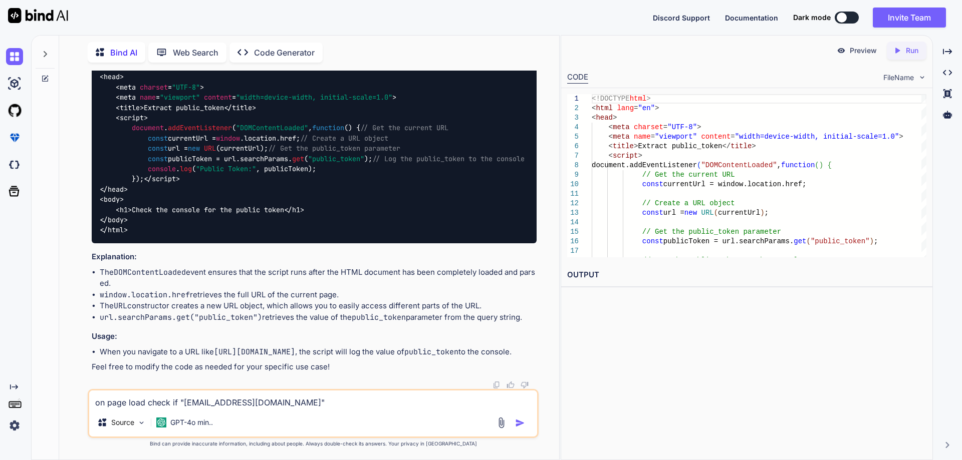
type textarea "on page load check if """
type textarea "x"
type textarea "on page load check if "p""
type textarea "x"
type textarea "on page load check if "pu""
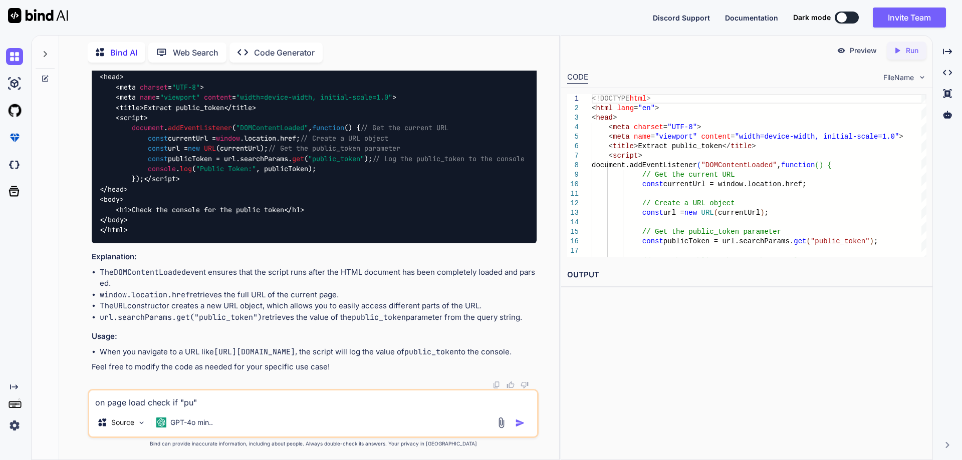
type textarea "x"
type textarea "on page load check if "pub""
type textarea "x"
type textarea "on page load check if "publ""
type textarea "x"
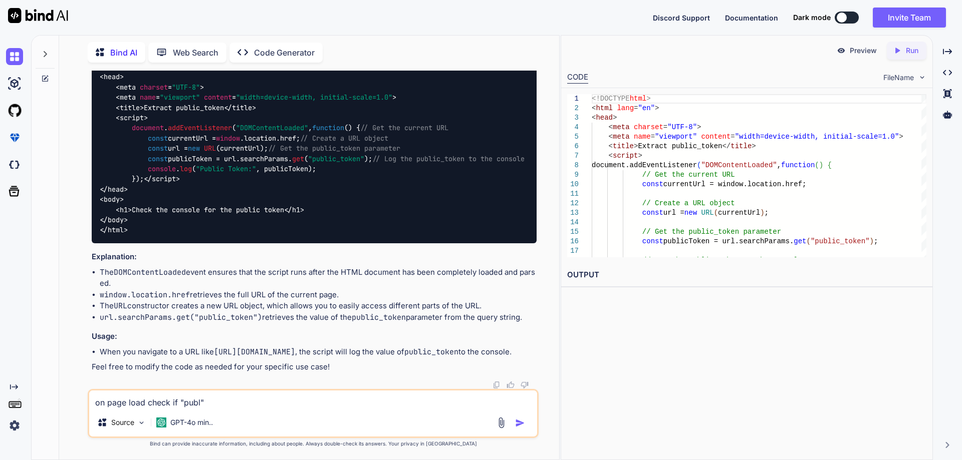
type textarea "on page load check if "publi""
type textarea "x"
type textarea "on page load check if "public""
type textarea "x"
type textarea "on page load check if "public_""
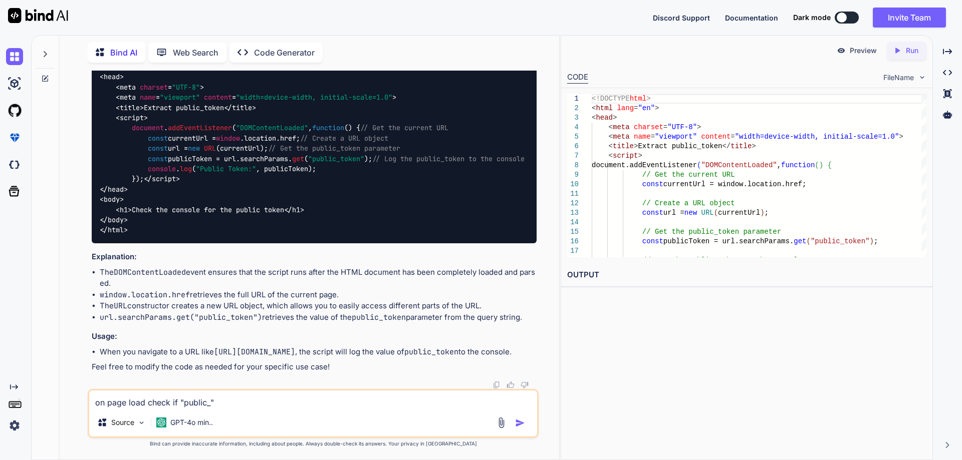
type textarea "x"
type textarea "on page load check if "public_t""
type textarea "x"
type textarea "on page load check if "public_to""
type textarea "x"
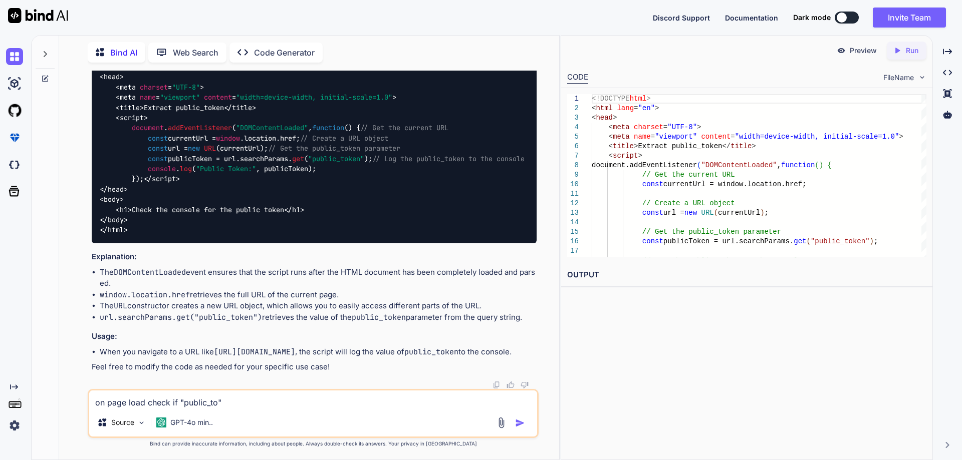
type textarea "on page load check if "public_tok""
type textarea "x"
type textarea "on page load check if "public_toke""
type textarea "x"
type textarea "on page load check if "public_token""
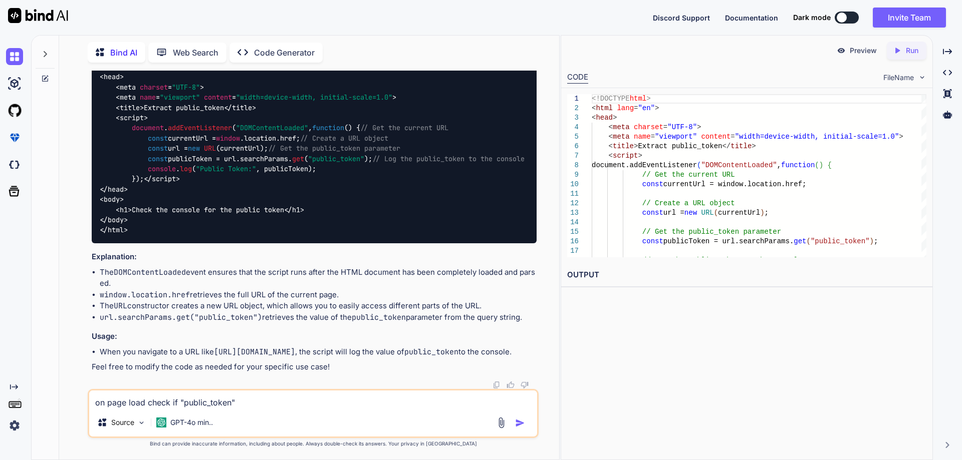
type textarea "x"
type textarea "on page load check if u"public_token""
type textarea "x"
type textarea "on page load check if ur"public_token""
type textarea "x"
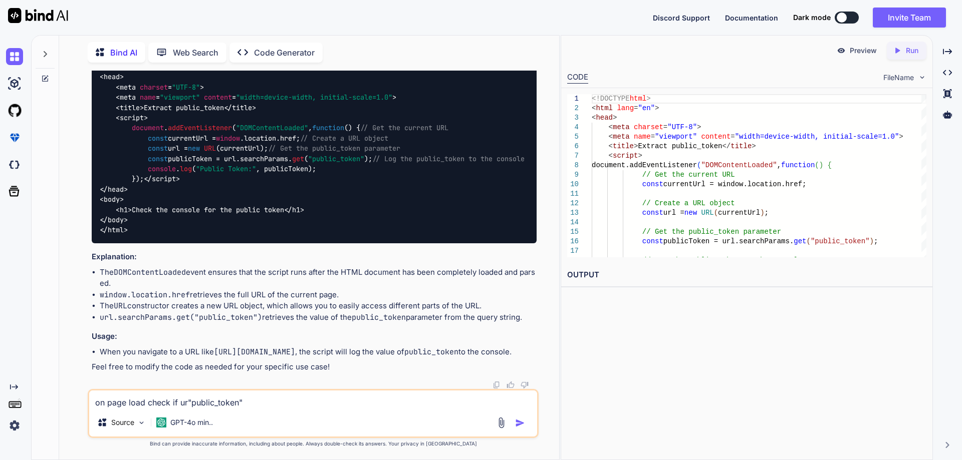
type textarea "on page load check if uri"public_token""
type textarea "x"
type textarea "on page load check if uri "public_token""
type textarea "x"
type textarea "on page load check if uri c"public_token""
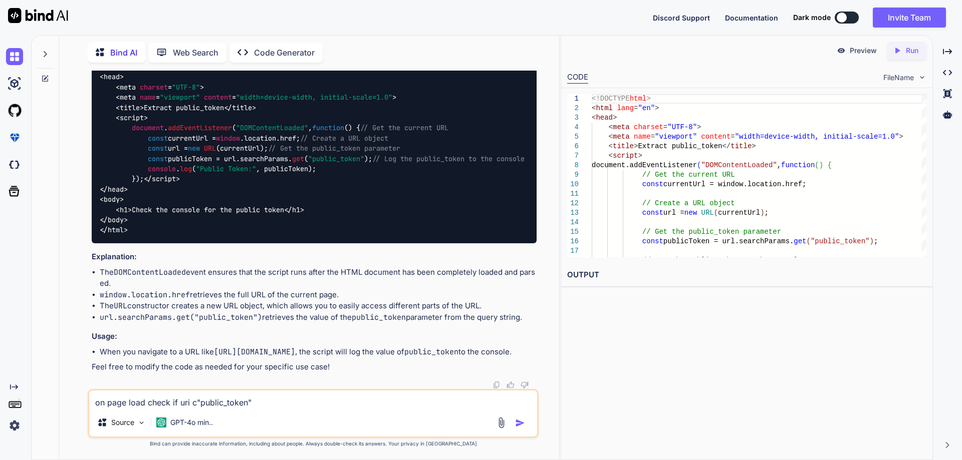
type textarea "x"
type textarea "on page load check if uri co"public_token""
type textarea "x"
type textarea "on page load check if uri con"public_token""
type textarea "x"
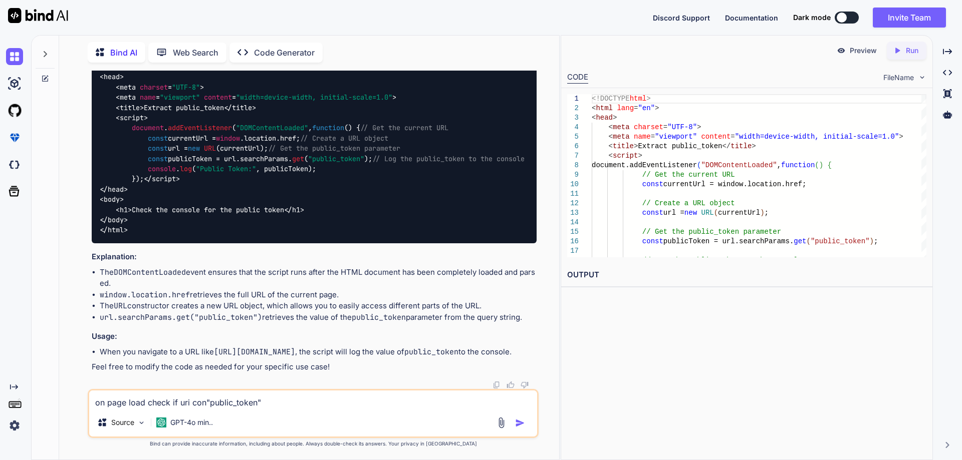
type textarea "on page load check if uri cont"public_token""
type textarea "x"
type textarea "on page load check if uri conta"public_token""
type textarea "x"
type textarea "on page load check if uri contai"public_token""
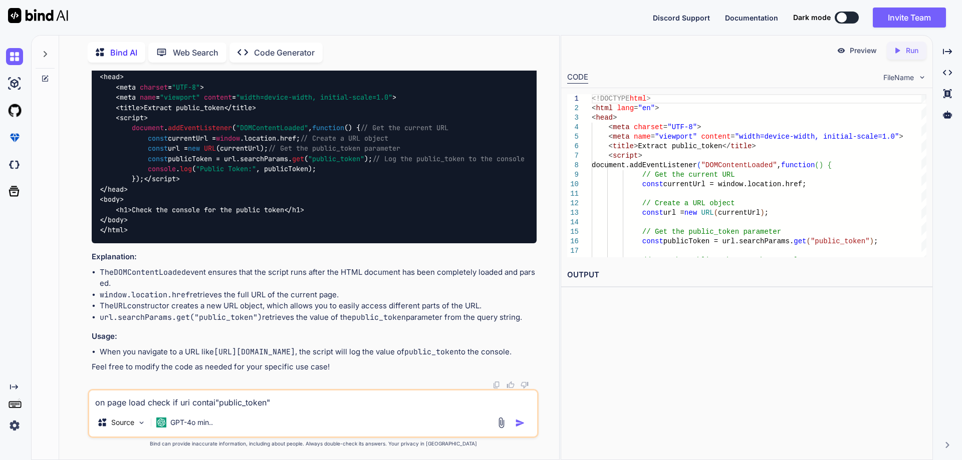
type textarea "x"
type textarea "on page load check if uri contain"public_token""
type textarea "x"
type textarea "on page load check if uri contains"public_token""
type textarea "x"
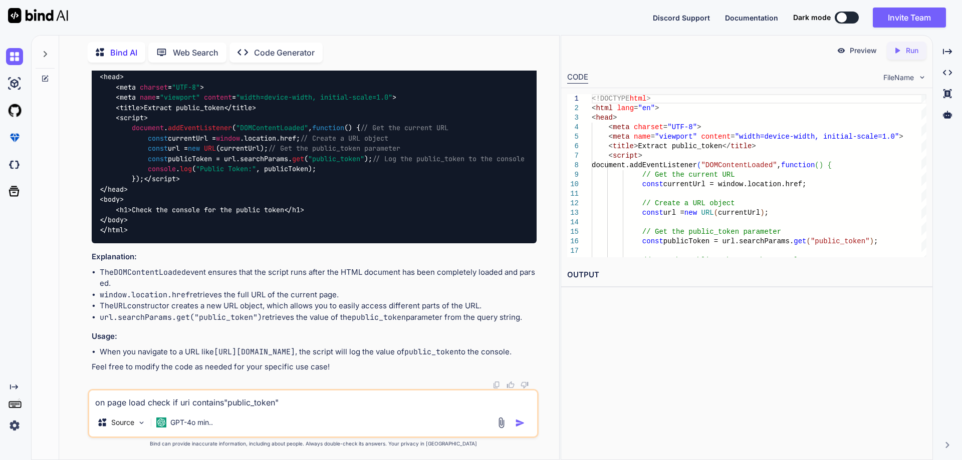
type textarea "on page load check if uri contains "public_token""
click at [182, 403] on textarea "on page load check if uri contains "public_token"" at bounding box center [313, 400] width 448 height 18
type textarea "x"
type textarea "on page load check if Ucontains "public_token""
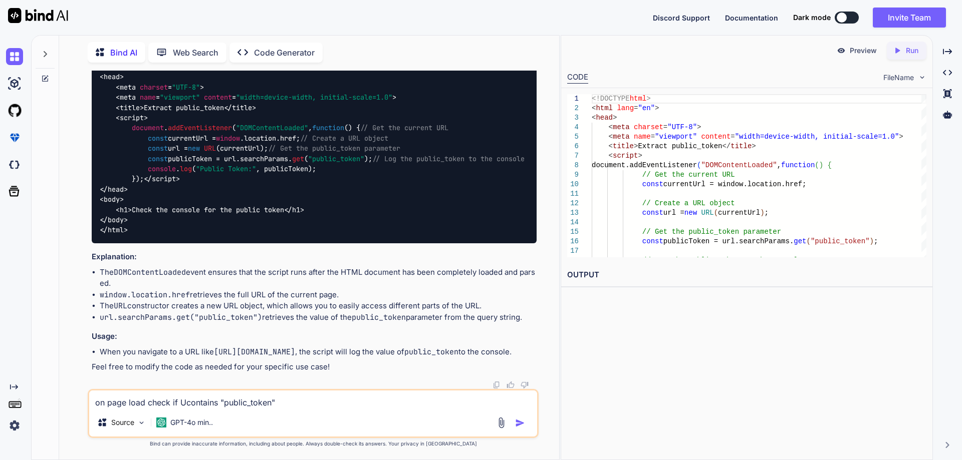
type textarea "x"
type textarea "on page load check if URIcontains "public_token""
type textarea "x"
type textarea "on page load check if URI contains "public_token""
click at [285, 405] on textarea "on page load check if URI contains "public_token"" at bounding box center [313, 400] width 448 height 18
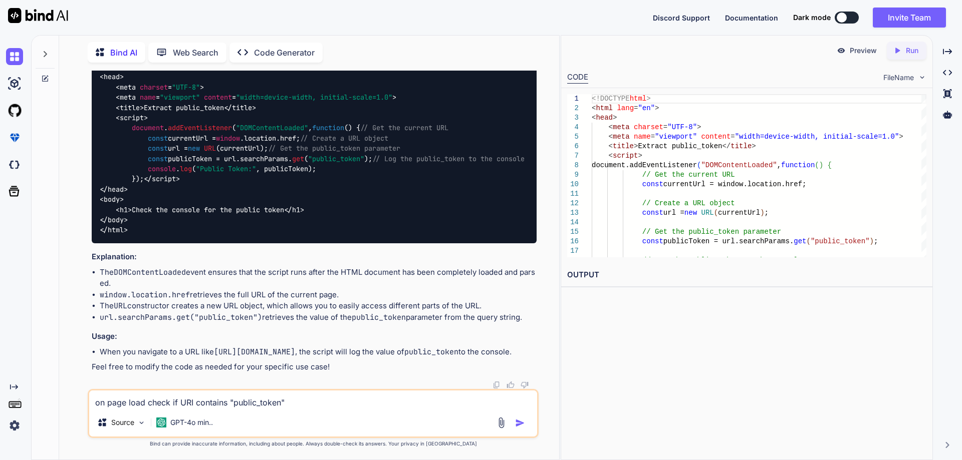
type textarea "x"
type textarea "on page load check if URI contains "public_token""
type textarea "x"
type textarea "on page load check if URI contains "public_token" t"
type textarea "x"
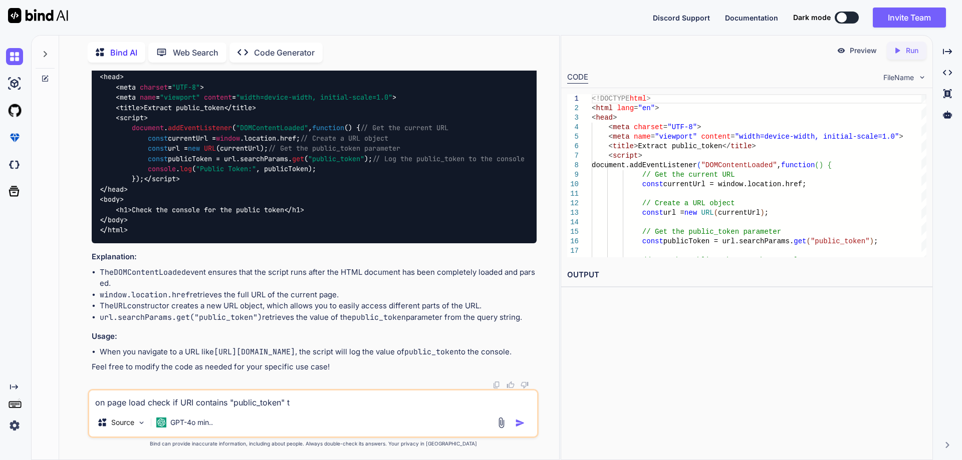
type textarea "on page load check if URI contains "public_token" th"
type textarea "x"
type textarea "on page load check if URI contains "public_token" the"
type textarea "x"
type textarea "on page load check if URI contains "public_token" then"
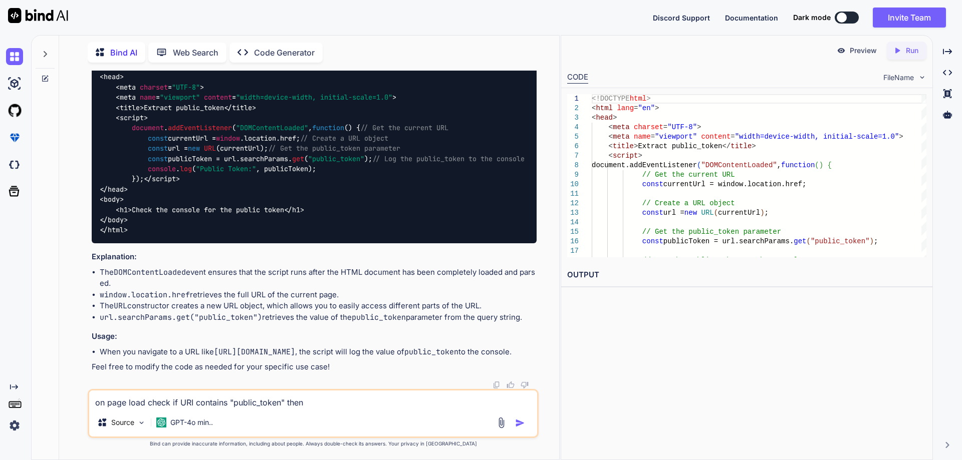
type textarea "x"
type textarea "on page load check if URI contains "public_token" then"
type textarea "x"
type textarea "on page load check if URI contains "public_token" then e"
type textarea "x"
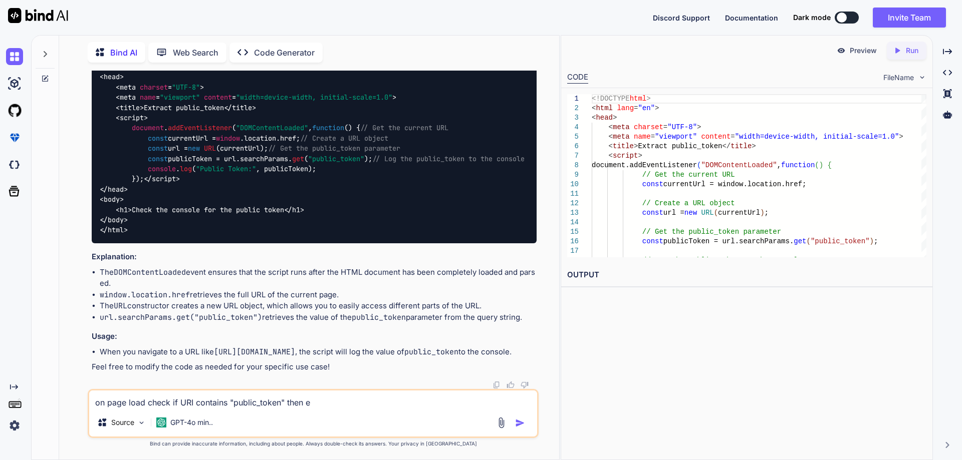
type textarea "on page load check if URI contains "public_token" then ex"
type textarea "x"
type textarea "on page load check if URI contains "public_token" then ext"
type textarea "x"
type textarea "on page load check if URI contains "public_token" then extr"
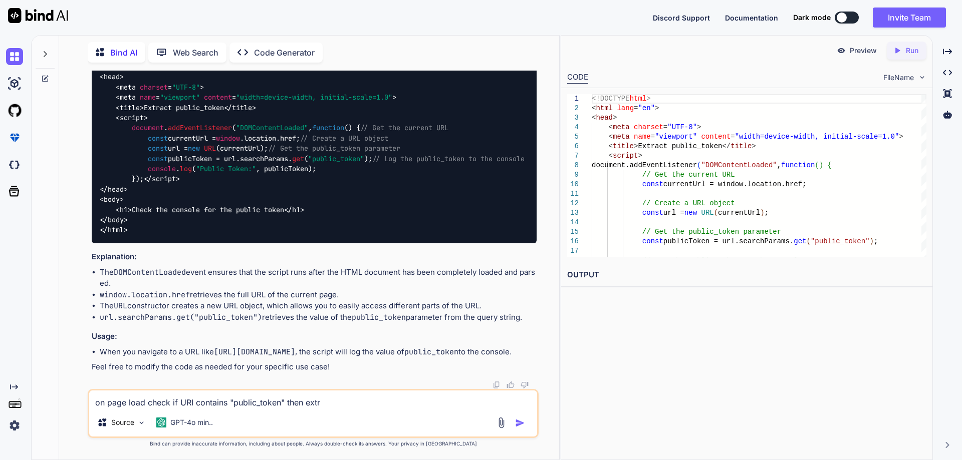
type textarea "x"
type textarea "on page load check if URI contains "public_token" then extra"
type textarea "x"
type textarea "on page load check if URI contains "public_token" then extrac"
type textarea "x"
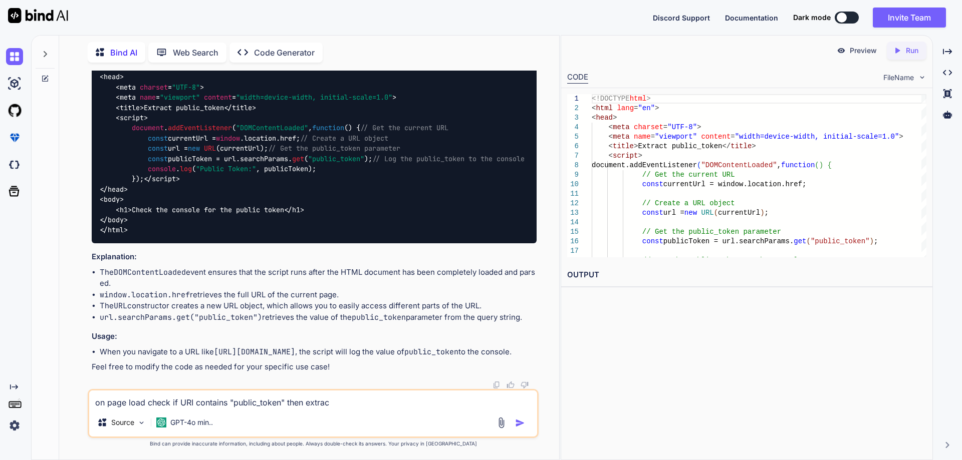
type textarea "on page load check if URI contains "public_token" then extract"
type textarea "x"
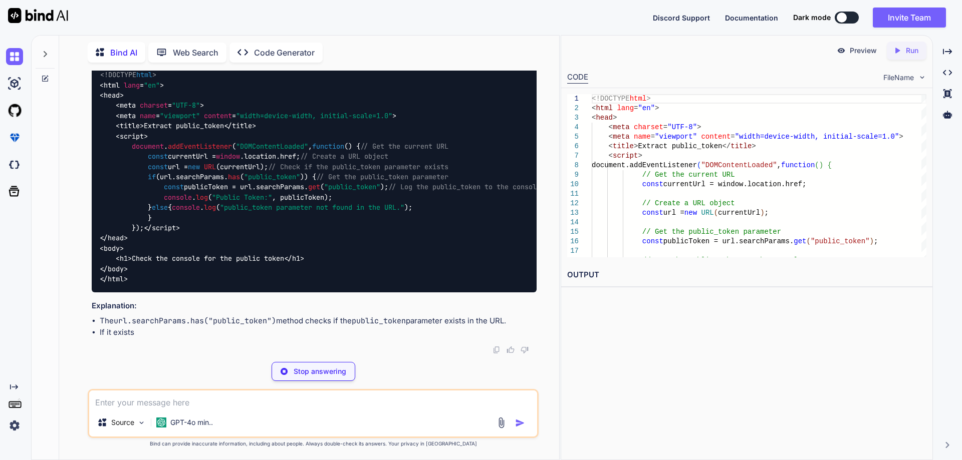
scroll to position [726, 0]
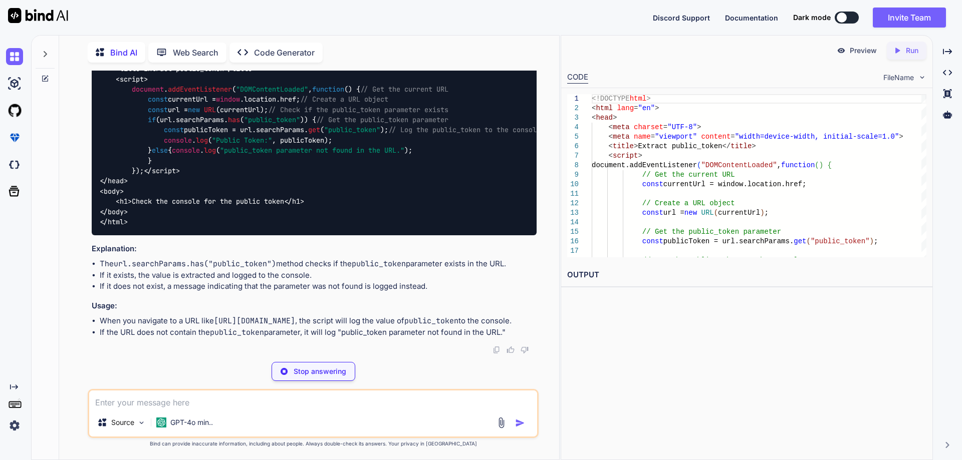
type textarea "x"
type textarea "</html>"
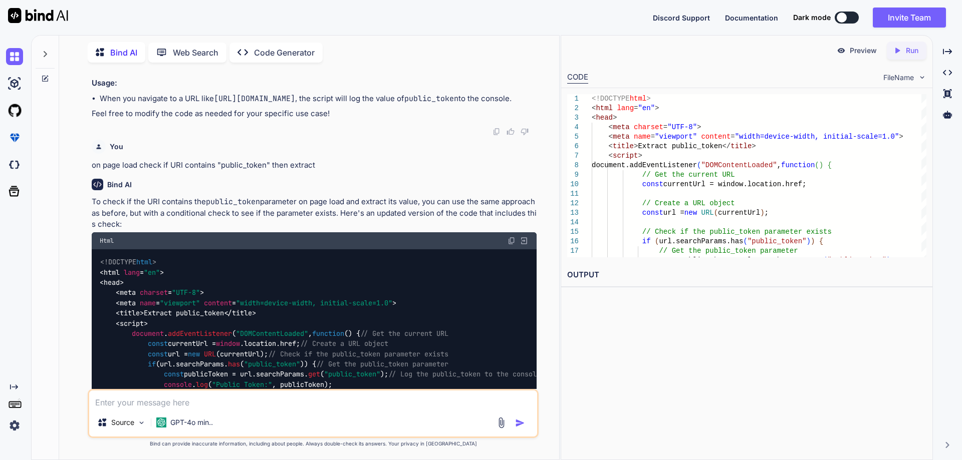
scroll to position [457, 0]
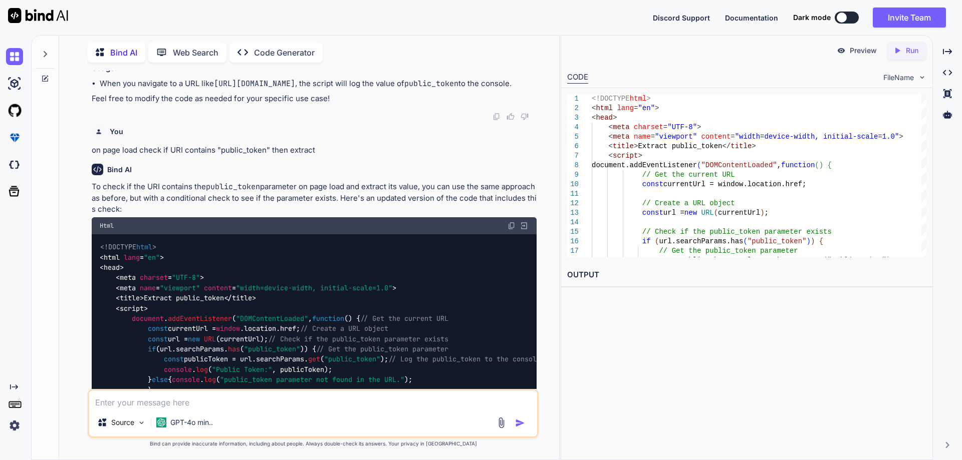
click at [408, 139] on div "You" at bounding box center [314, 132] width 445 height 14
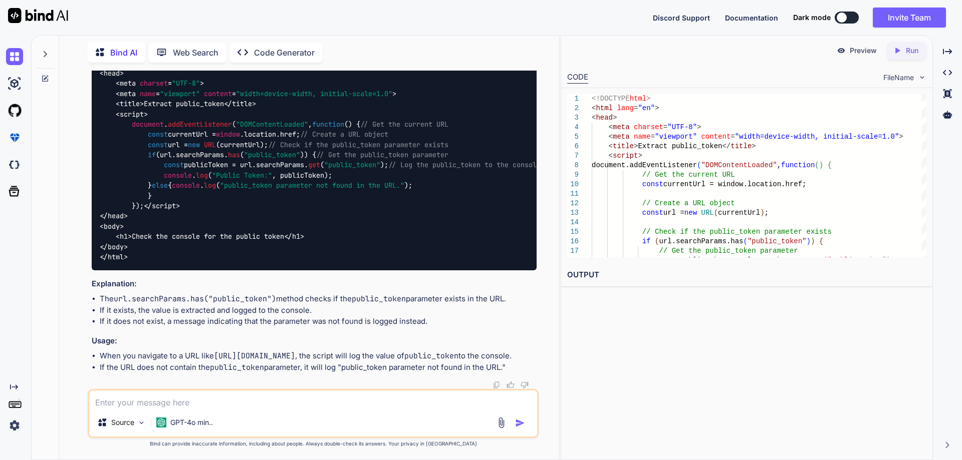
scroll to position [758, 0]
